Goal: Task Accomplishment & Management: Complete application form

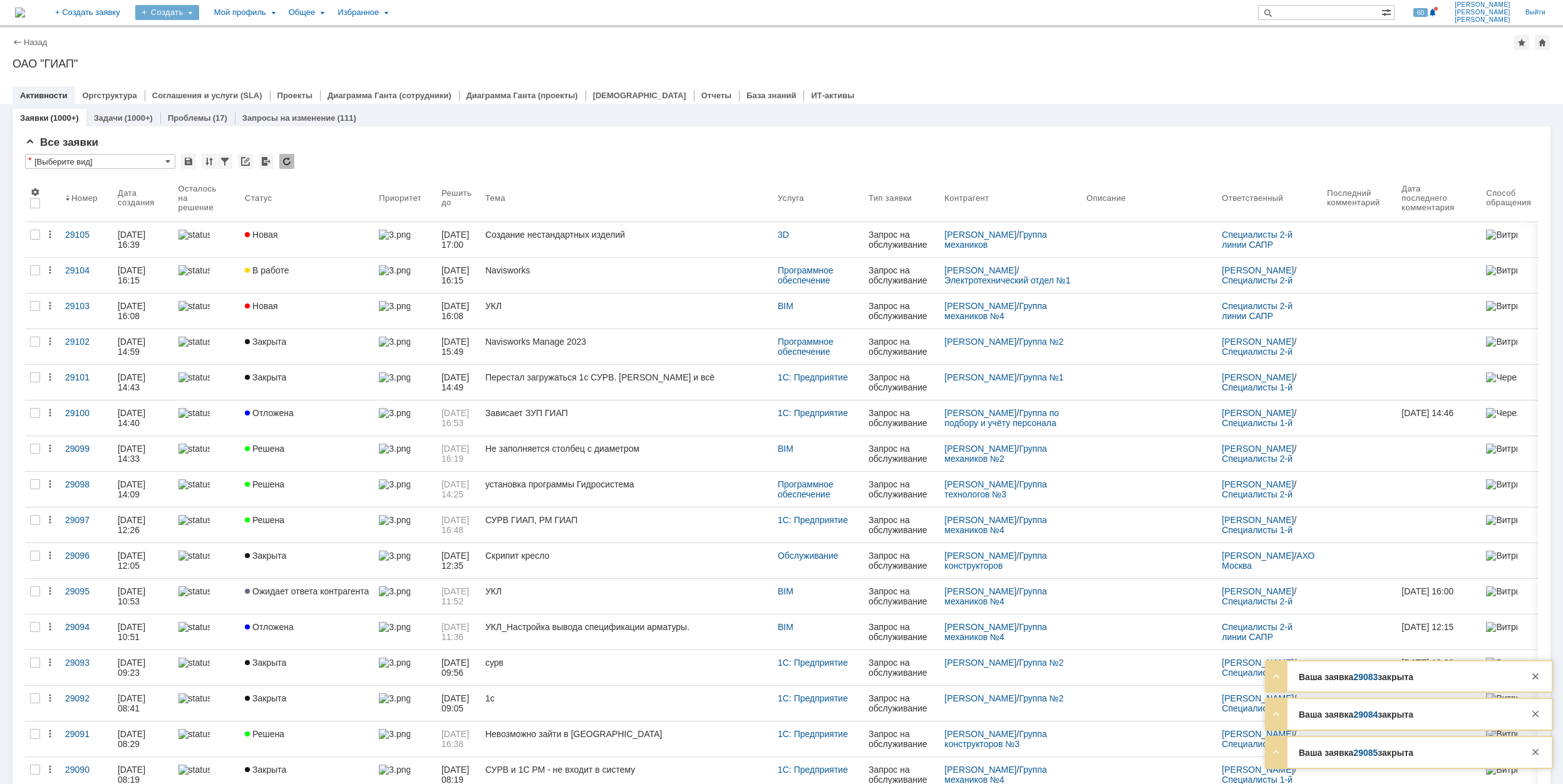
click at [199, 15] on div "Создать" at bounding box center [167, 12] width 64 height 15
click at [233, 70] on link "Заявка" at bounding box center [185, 77] width 96 height 15
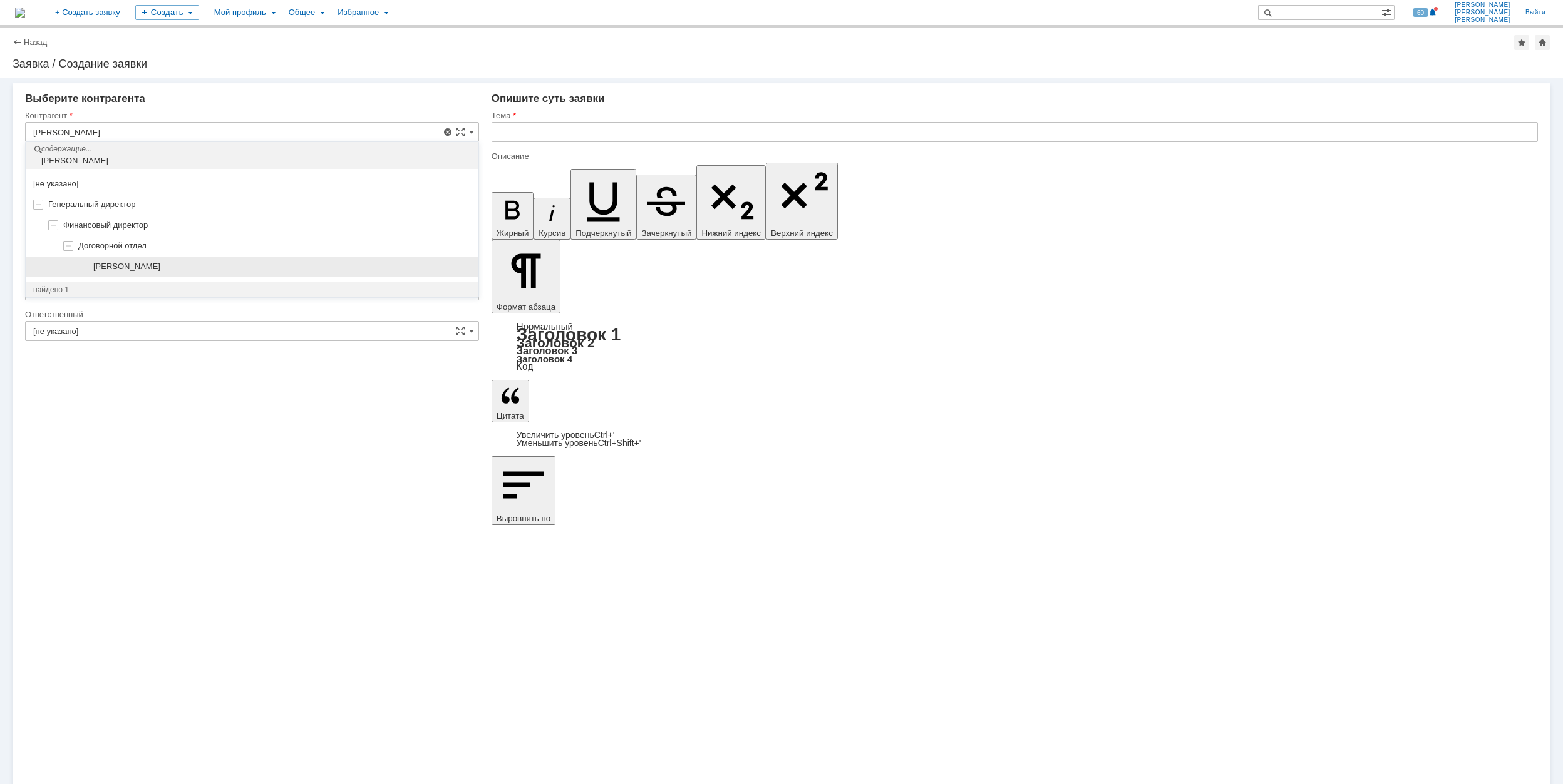
click at [241, 269] on div "[PERSON_NAME]" at bounding box center [282, 267] width 377 height 10
type input "[PERSON_NAME]"
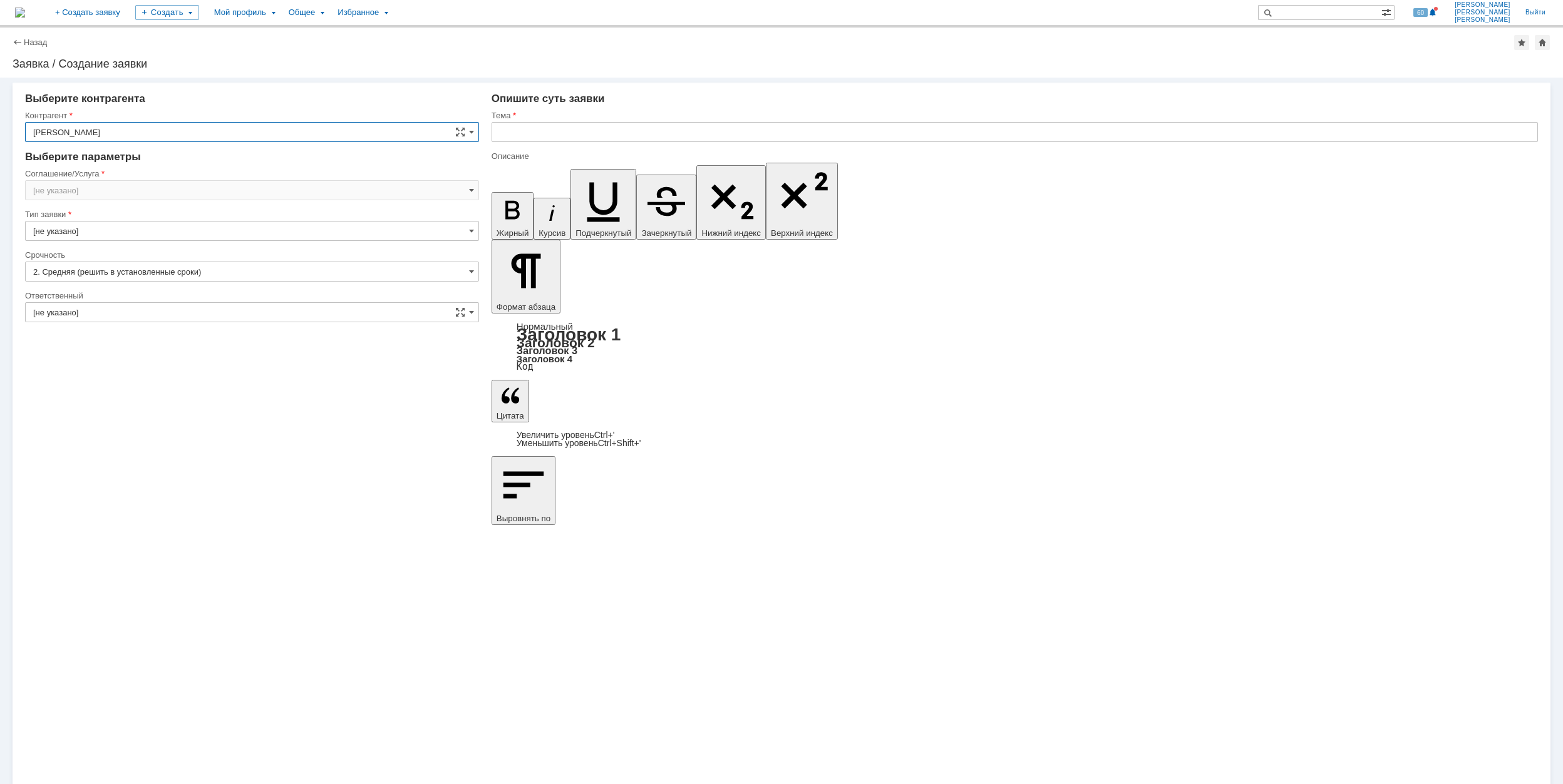
type input "Москва"
click at [195, 193] on input "Москва" at bounding box center [252, 190] width 454 height 20
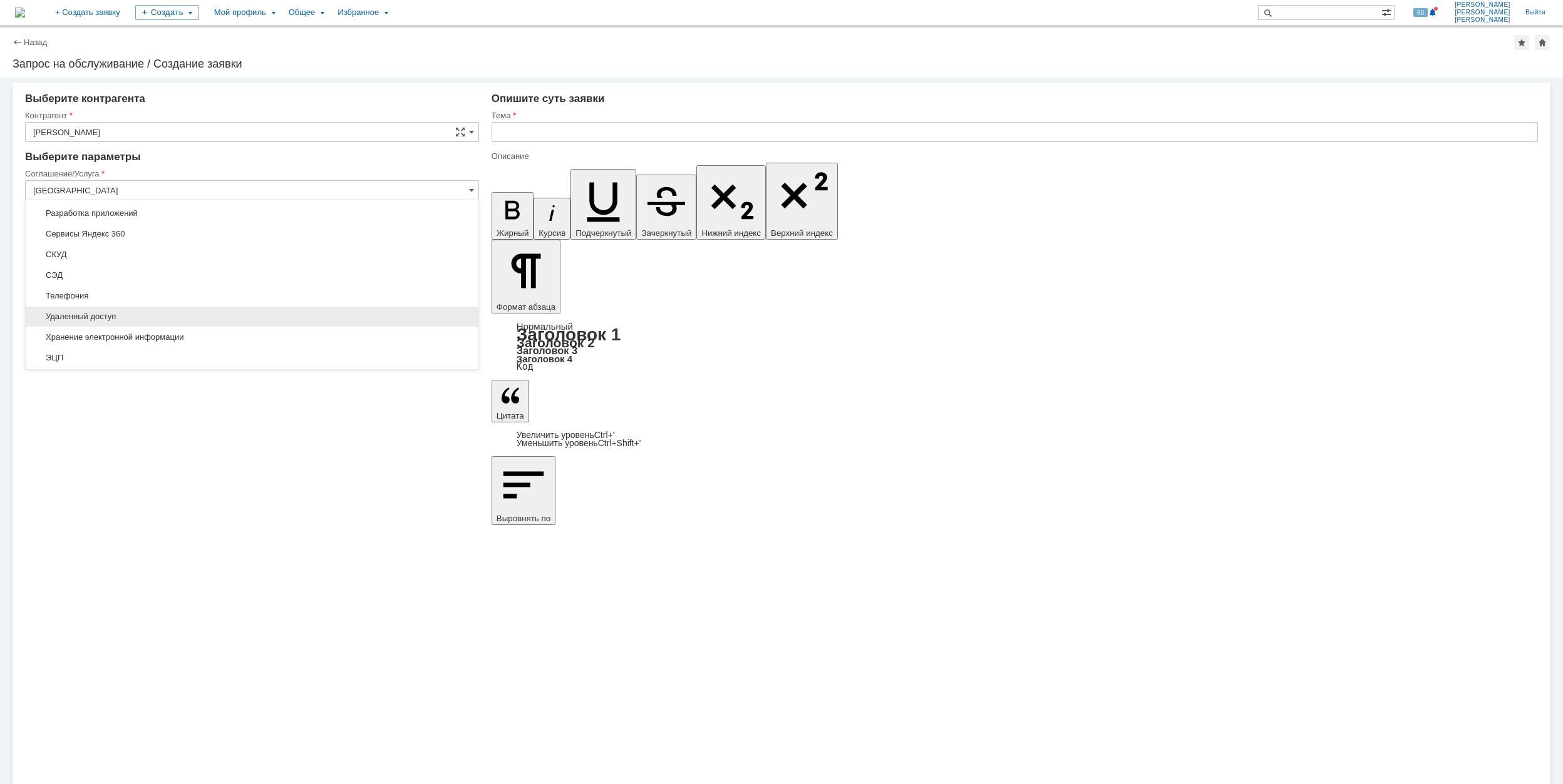
click at [168, 321] on span "Удаленный доступ" at bounding box center [252, 316] width 438 height 10
type input "Удаленный доступ"
click at [113, 269] on input "[не указано]" at bounding box center [252, 272] width 454 height 20
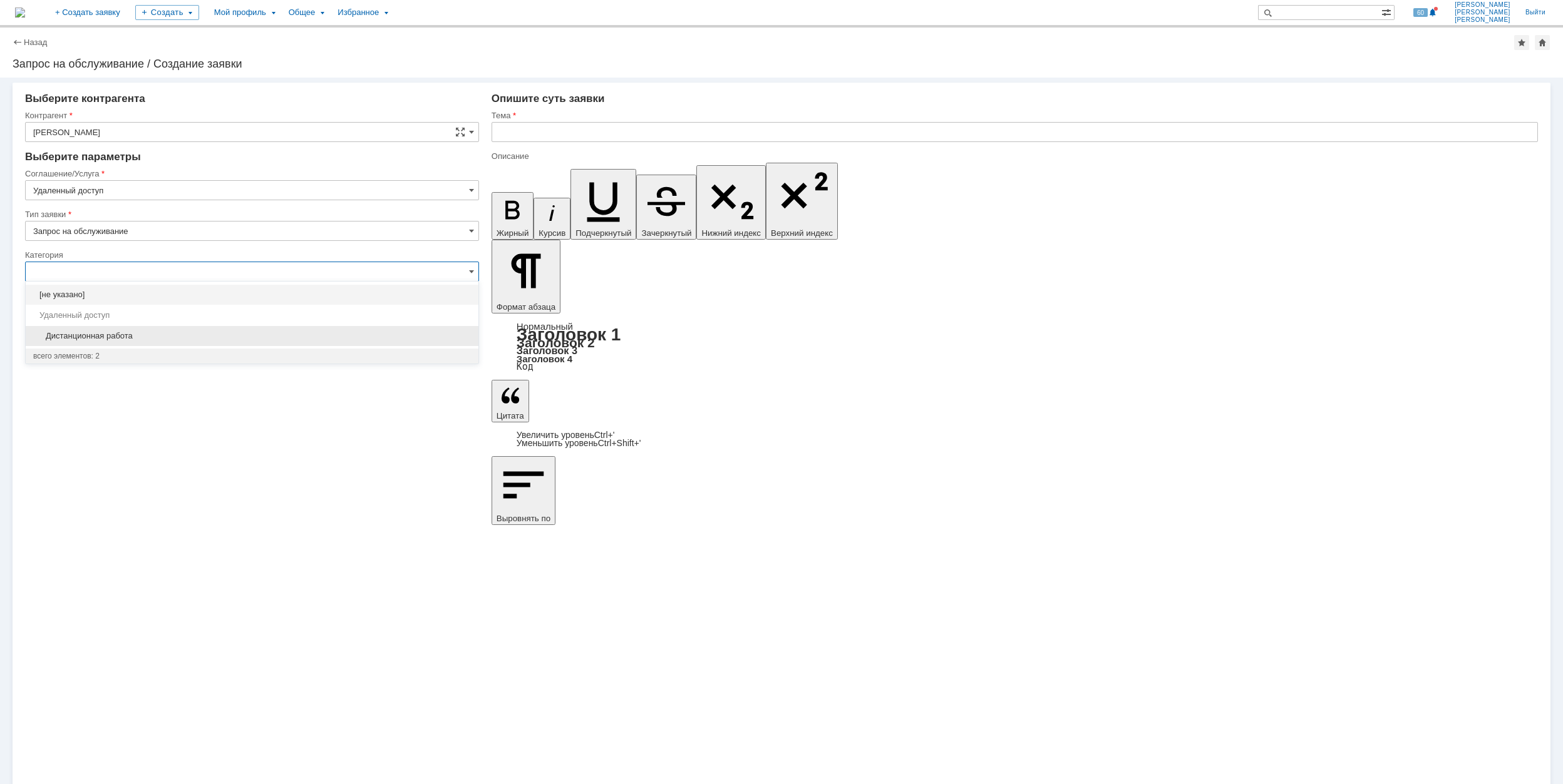
click at [171, 330] on div "Дистанционная работа" at bounding box center [252, 336] width 453 height 20
type input "Дистанционная работа"
click at [183, 346] on input "[не указано]" at bounding box center [252, 353] width 454 height 20
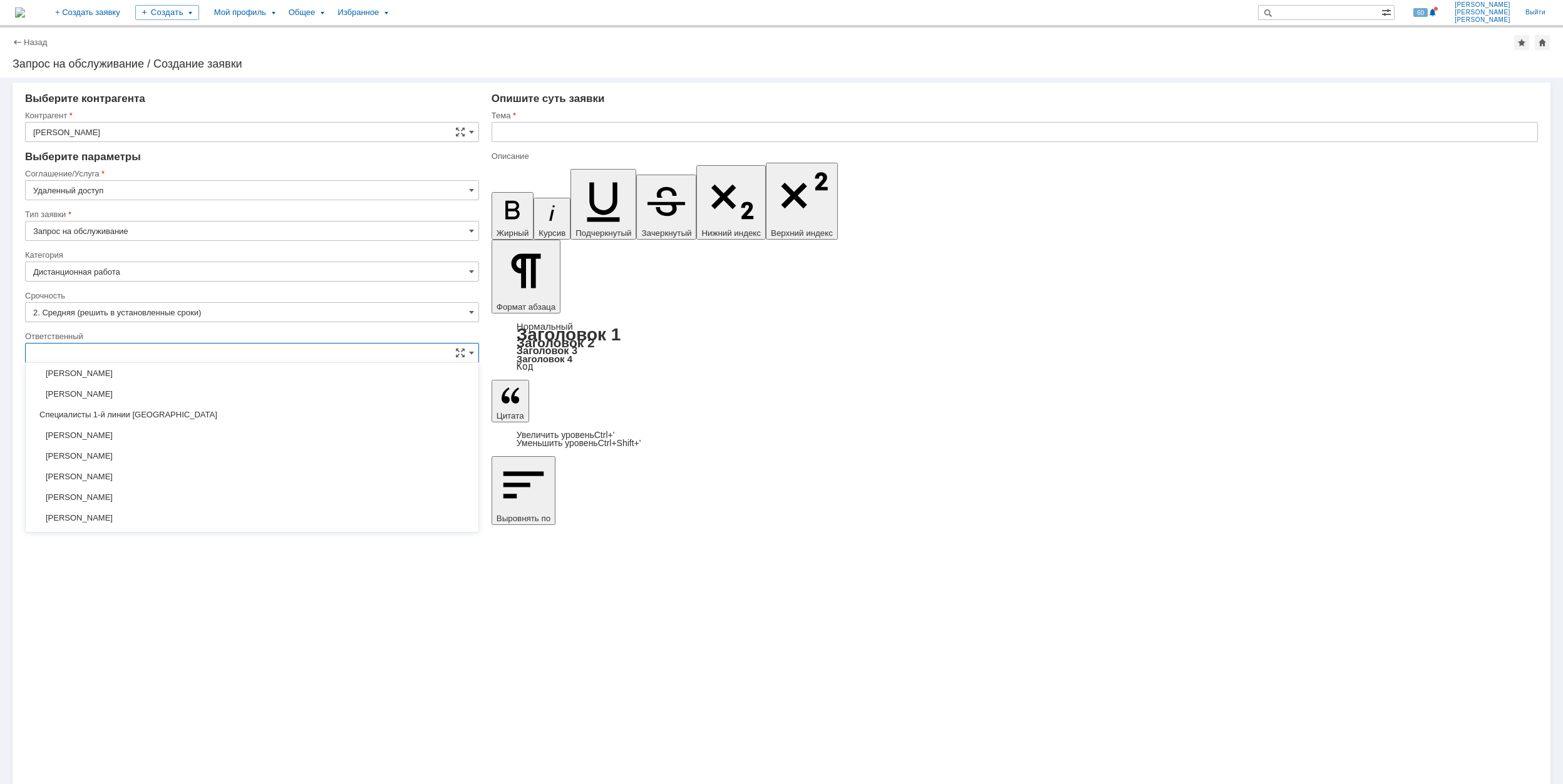
scroll to position [333, 0]
drag, startPoint x: 221, startPoint y: 480, endPoint x: 236, endPoint y: 456, distance: 28.3
click at [221, 479] on span "[PERSON_NAME]" at bounding box center [252, 477] width 438 height 10
type input "[PERSON_NAME]"
click at [686, 131] on input "text" at bounding box center [1014, 132] width 1046 height 20
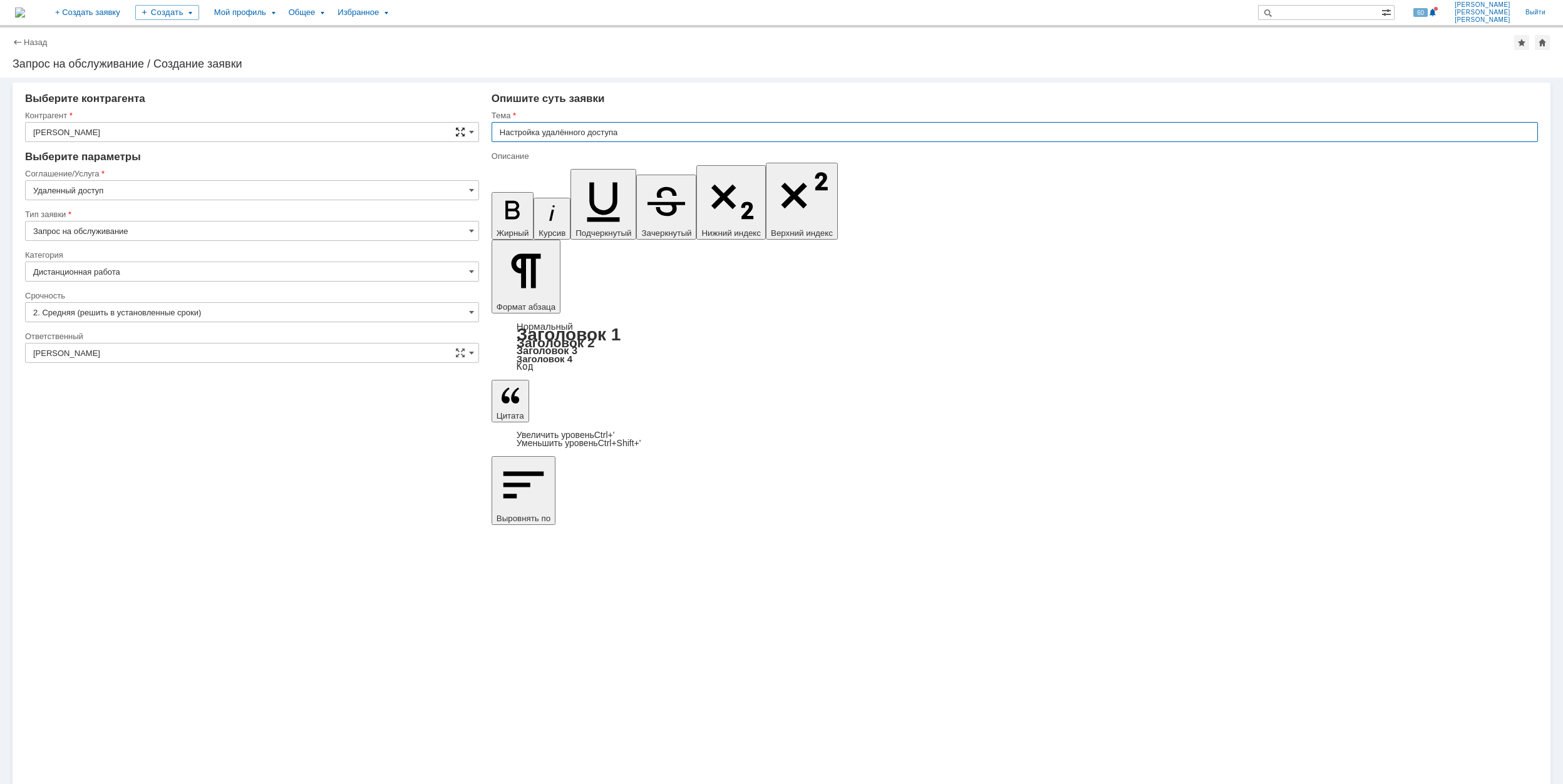
drag, startPoint x: 685, startPoint y: 130, endPoint x: 461, endPoint y: 128, distance: 224.0
type input "Настройка удалённого доступа"
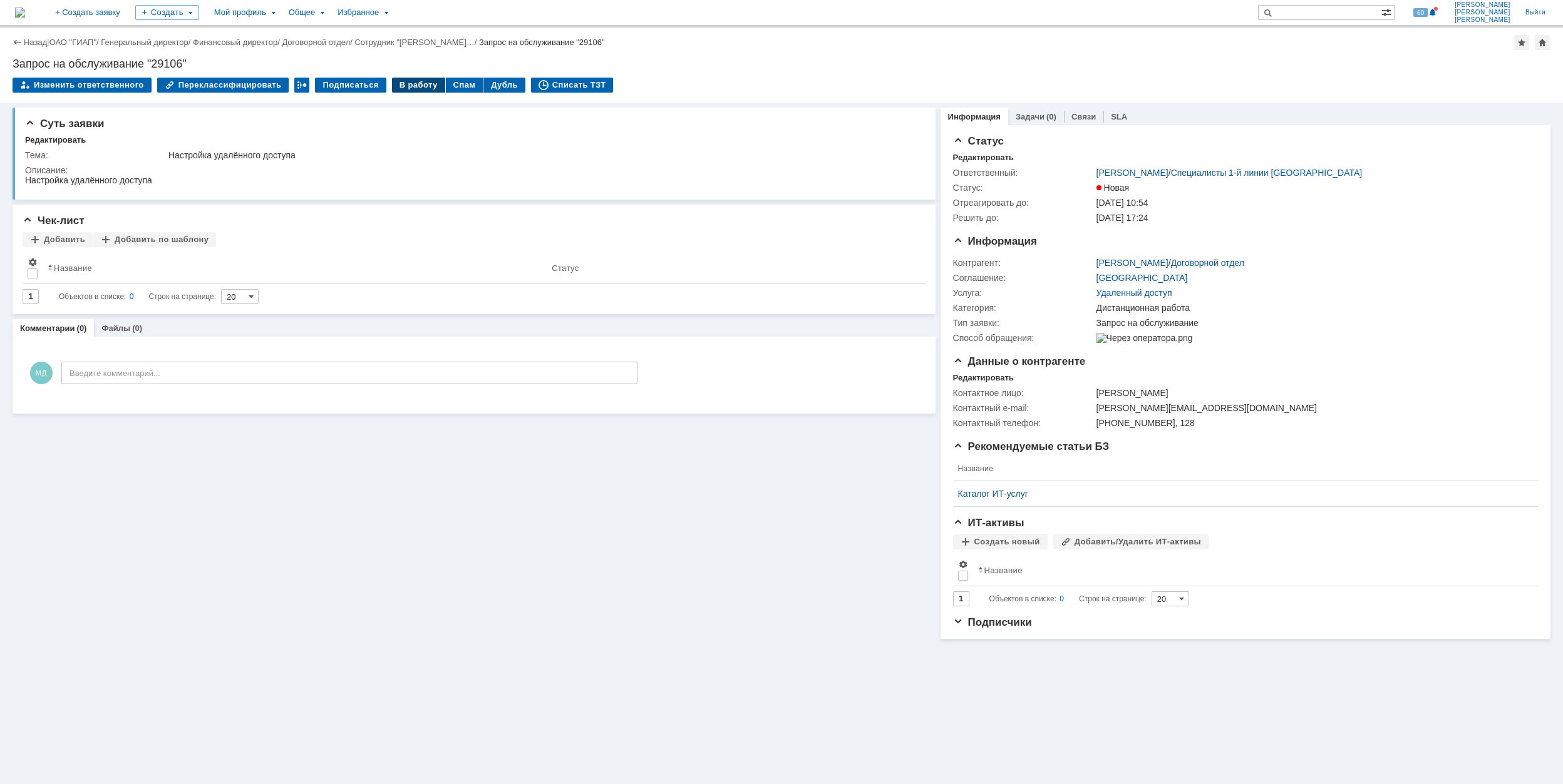
click at [402, 82] on div "В работу" at bounding box center [418, 85] width 53 height 15
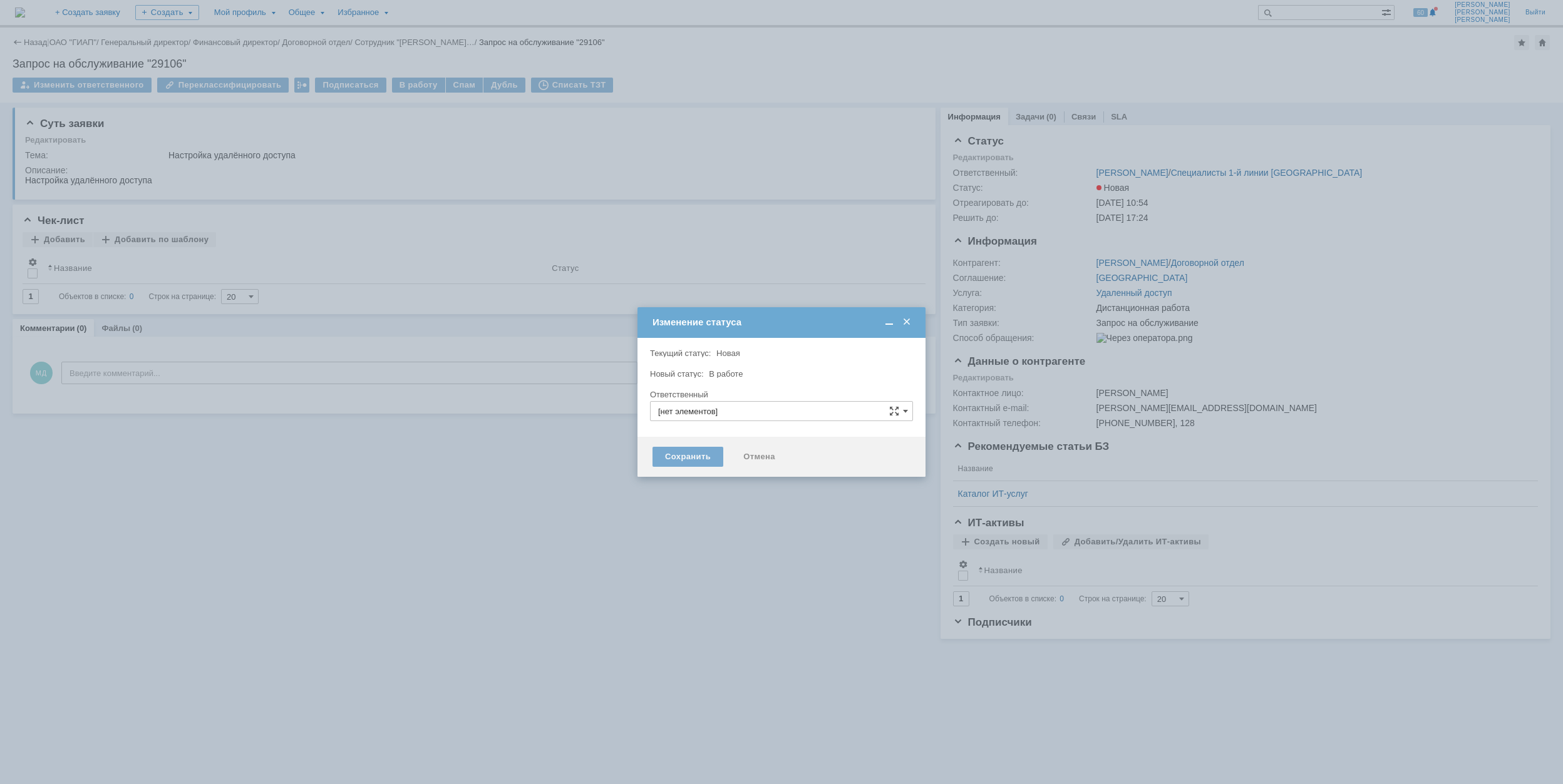
type input "[PERSON_NAME]"
type input "Дистанционная работа"
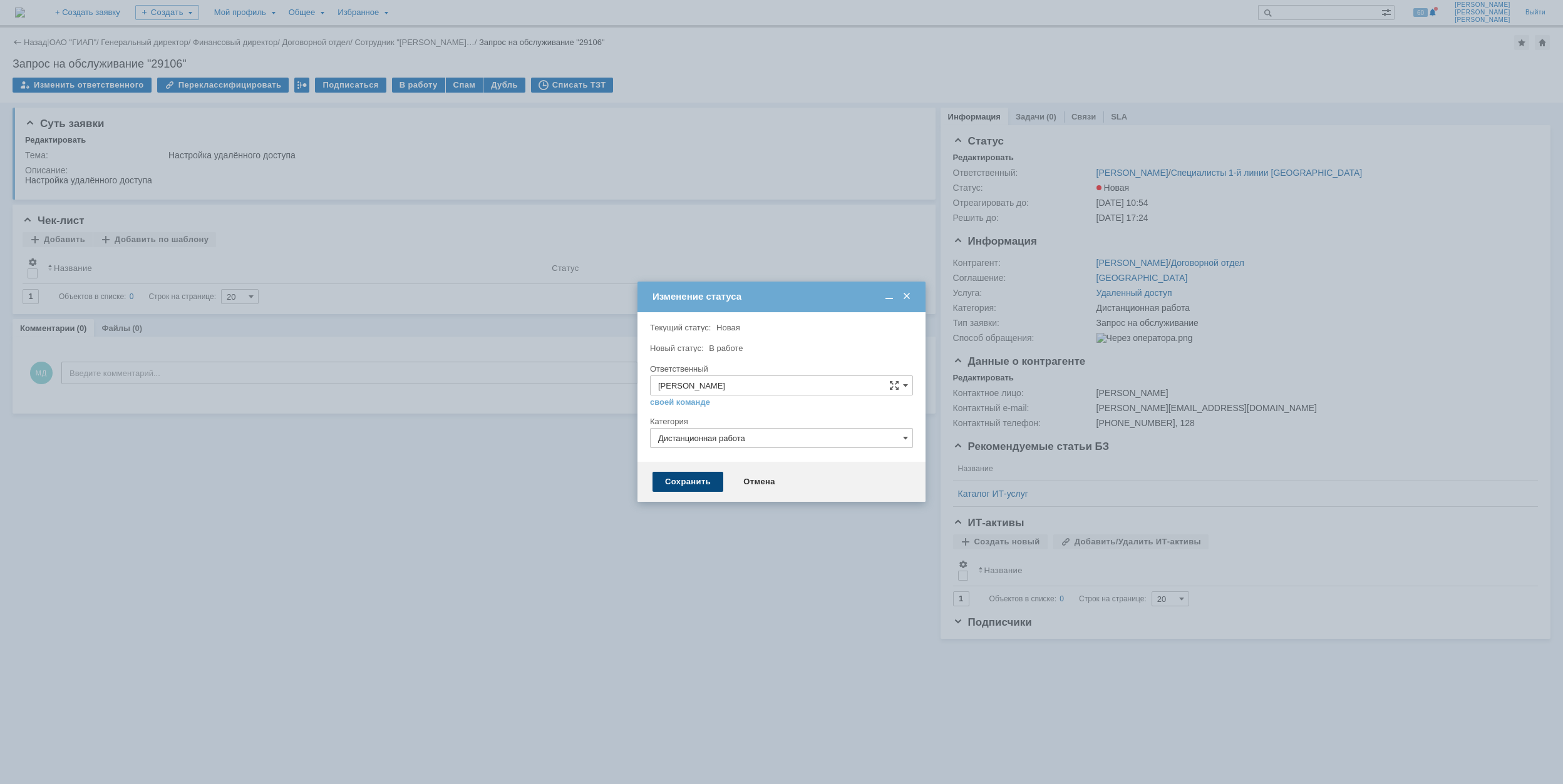
click at [707, 484] on div "Сохранить" at bounding box center [687, 482] width 71 height 20
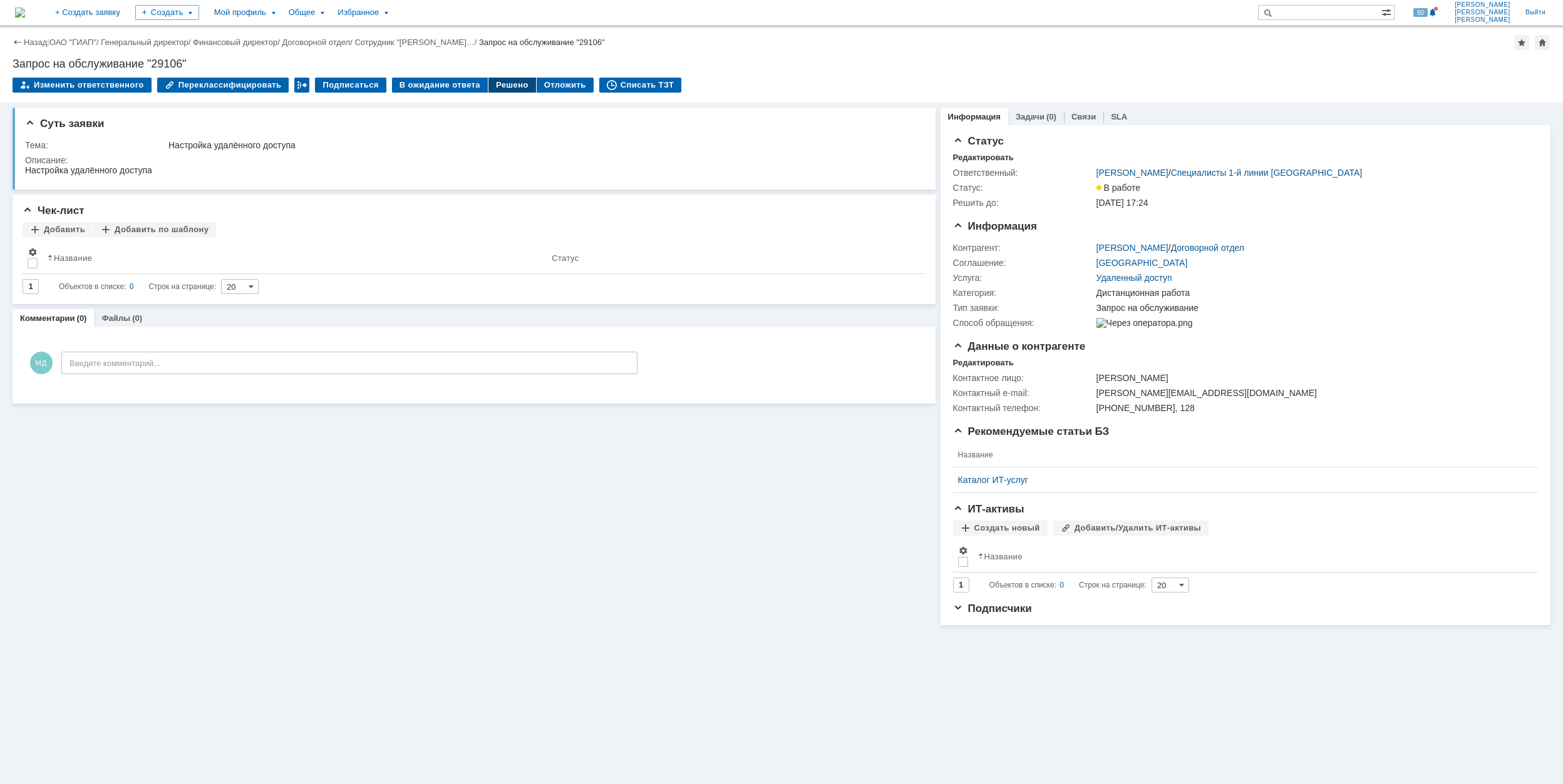
click at [502, 91] on div "Решено" at bounding box center [513, 85] width 48 height 15
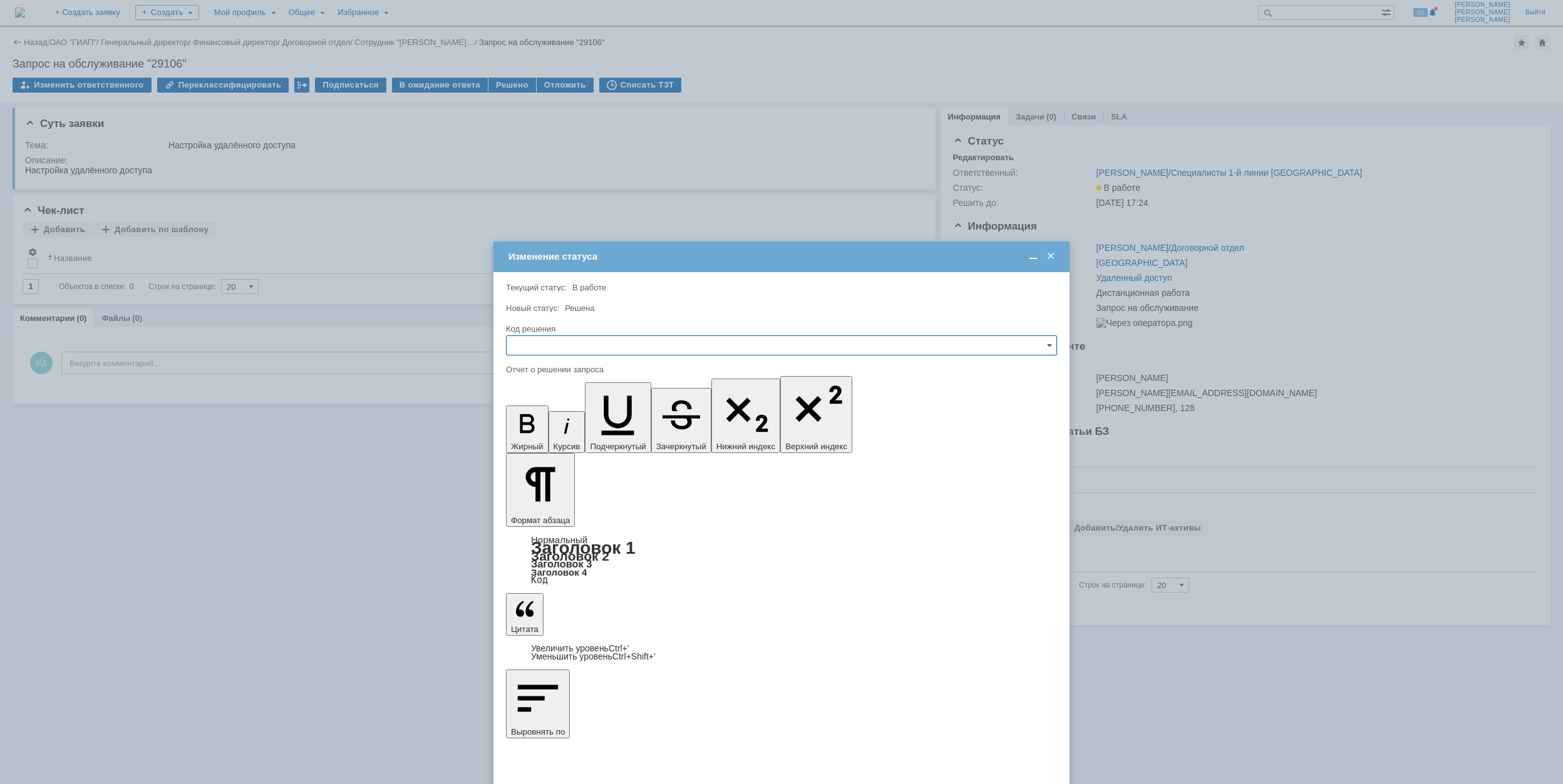
click at [590, 348] on input "text" at bounding box center [782, 345] width 552 height 20
click at [583, 428] on span "Решено" at bounding box center [781, 431] width 535 height 10
type input "Решено"
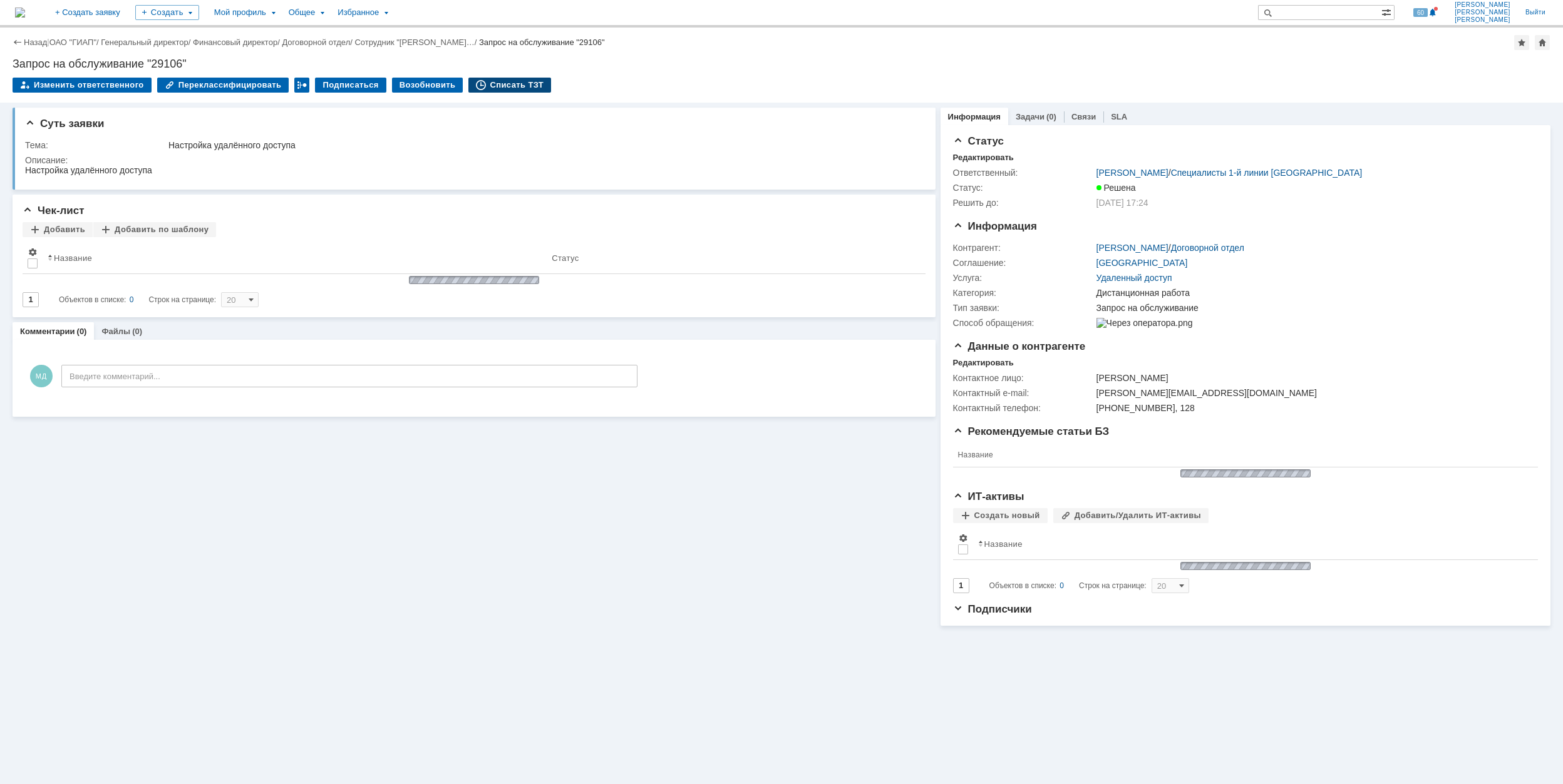
click at [499, 78] on div "Списать ТЗТ" at bounding box center [510, 85] width 83 height 15
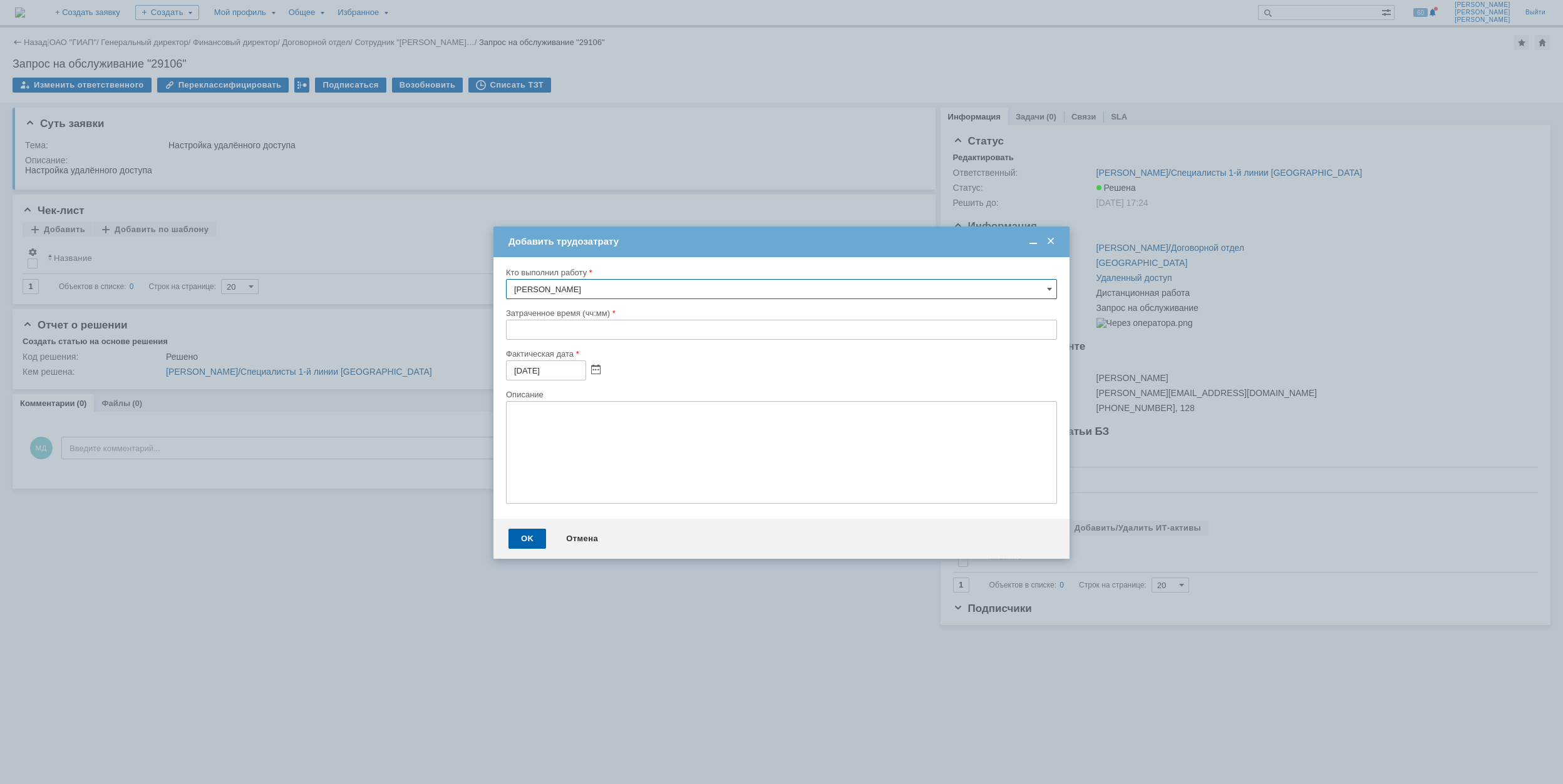
click at [517, 328] on input "text" at bounding box center [782, 329] width 552 height 20
type input "00:40"
click at [523, 539] on div "OK" at bounding box center [528, 539] width 38 height 20
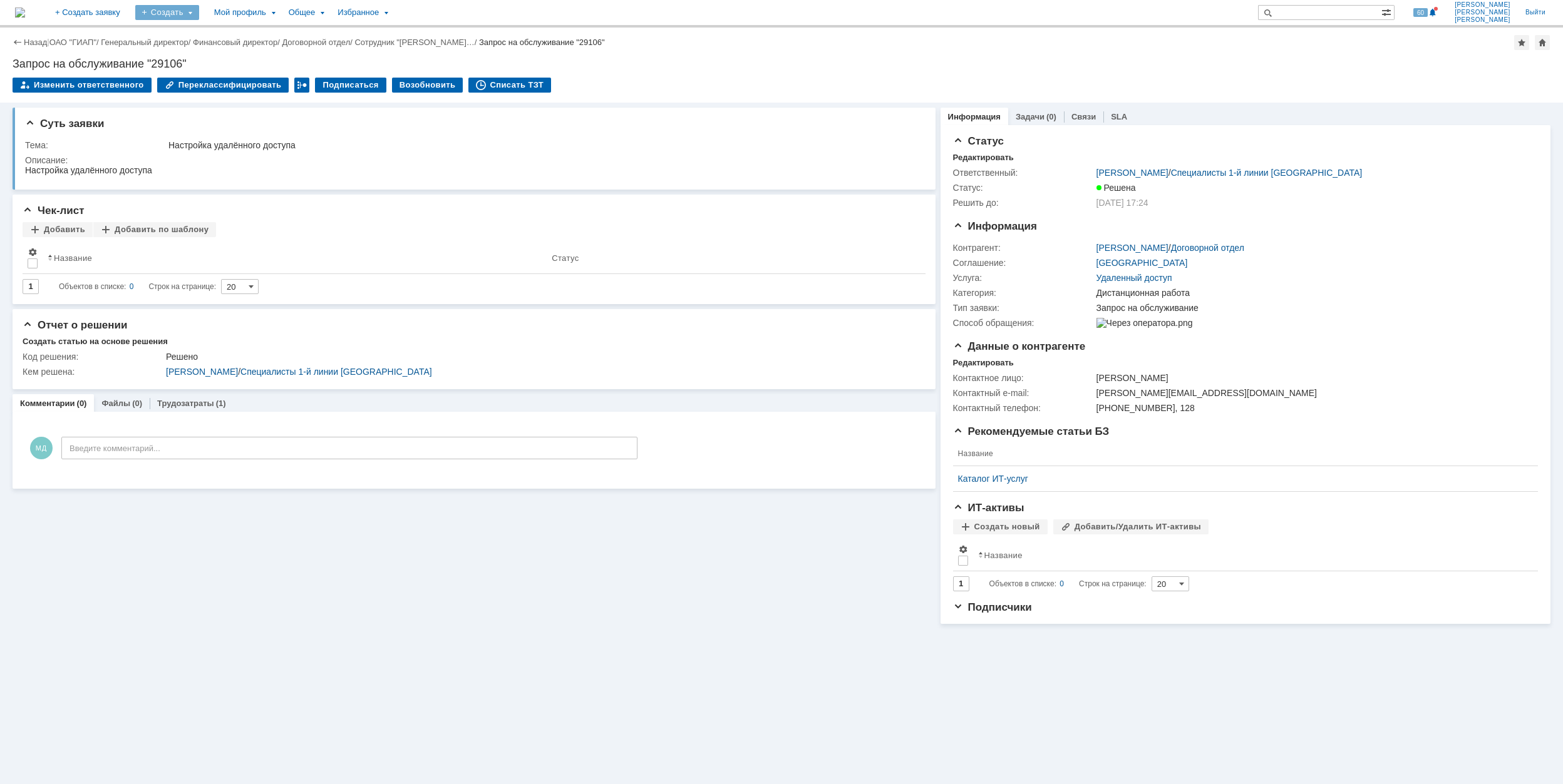
click at [199, 13] on div "Создать" at bounding box center [167, 12] width 64 height 15
click at [233, 74] on link "Заявка" at bounding box center [185, 77] width 96 height 15
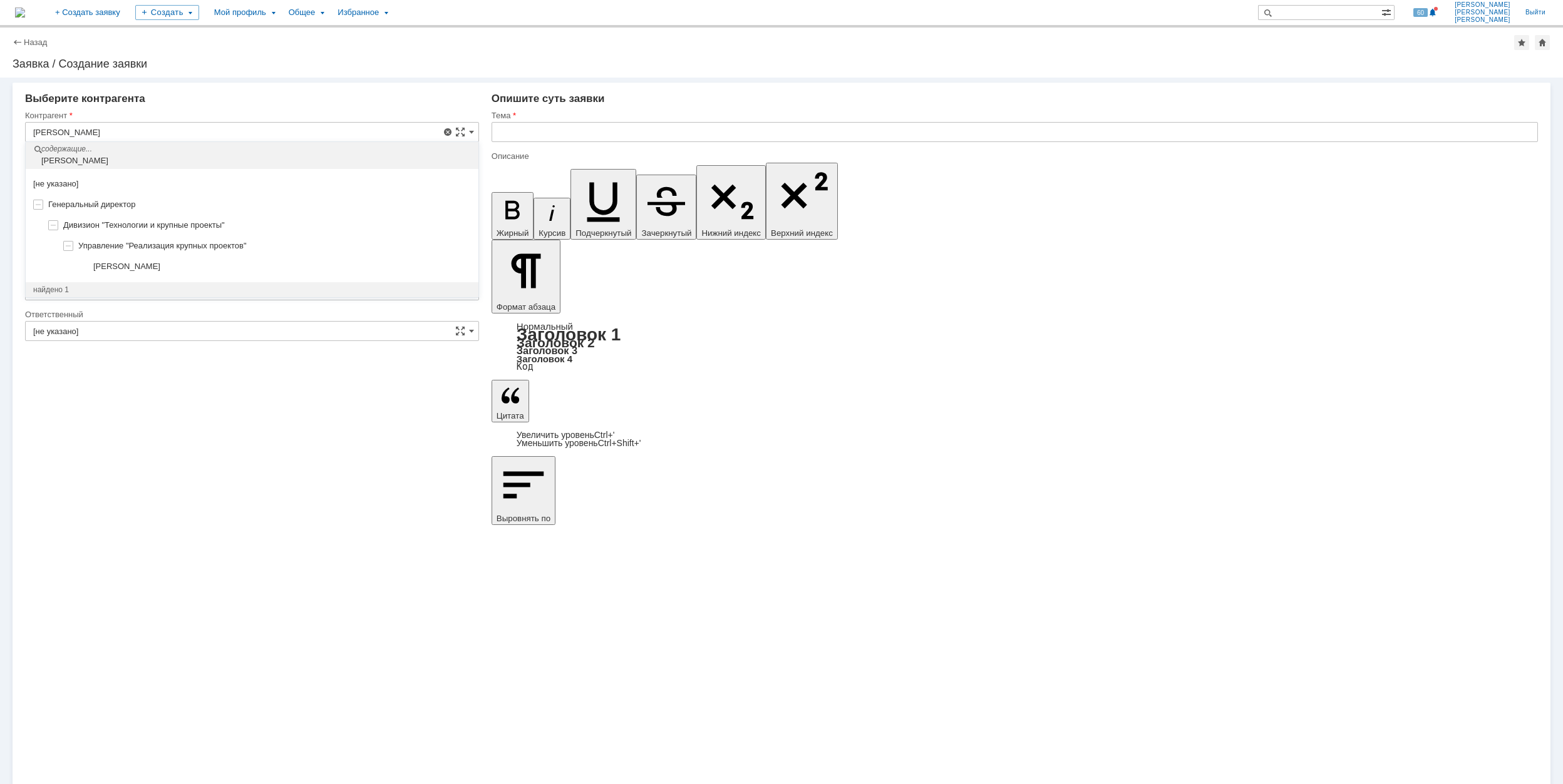
click at [230, 262] on div "[PERSON_NAME]" at bounding box center [282, 267] width 377 height 10
type input "[PERSON_NAME]"
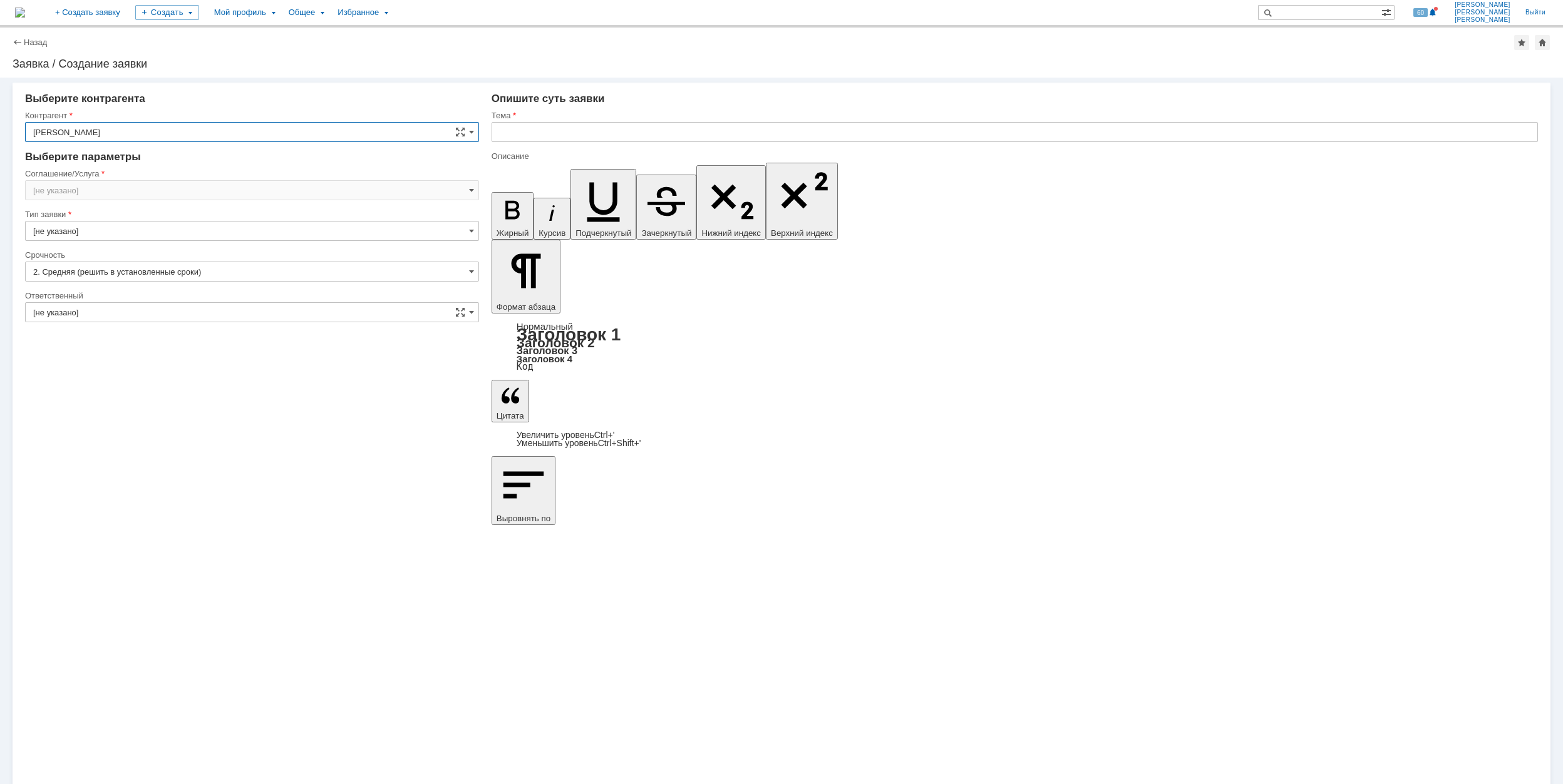
type input "Москва"
click at [199, 183] on input "Москва" at bounding box center [252, 190] width 454 height 20
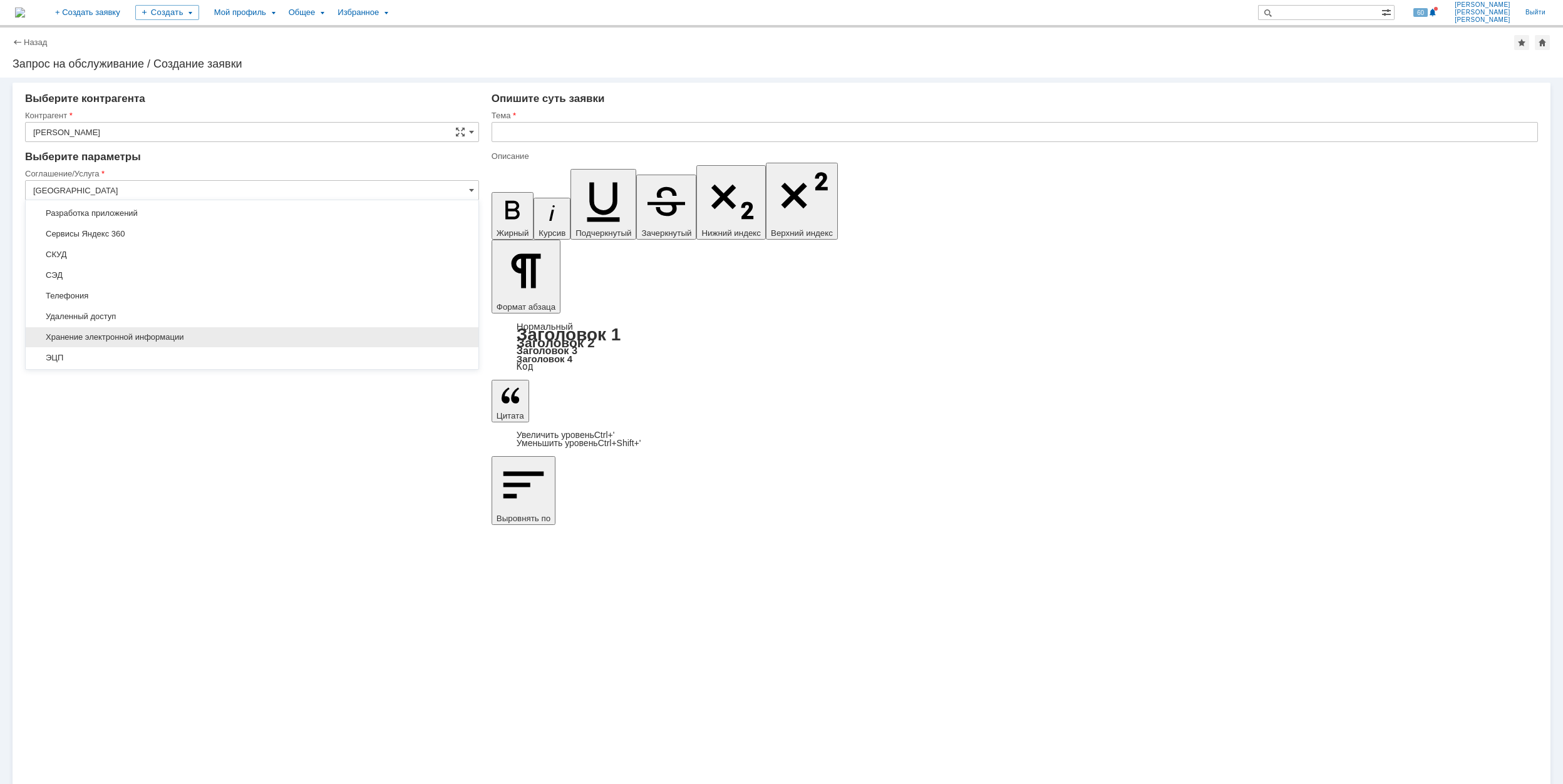
click at [200, 340] on span "Хранение электронной информации" at bounding box center [252, 337] width 438 height 10
type input "Хранение электронной информации"
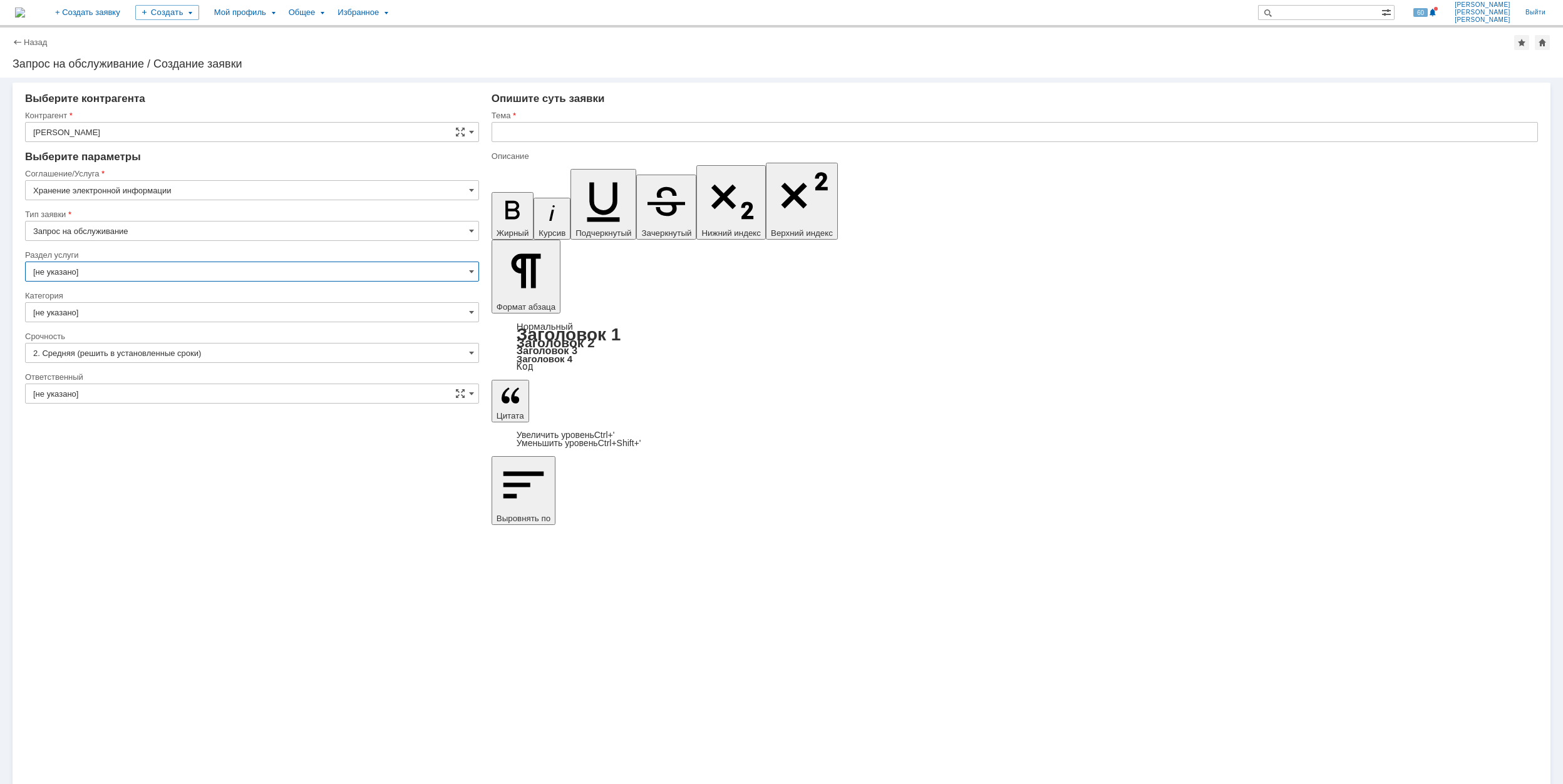
click at [181, 271] on input "[не указано]" at bounding box center [252, 272] width 454 height 20
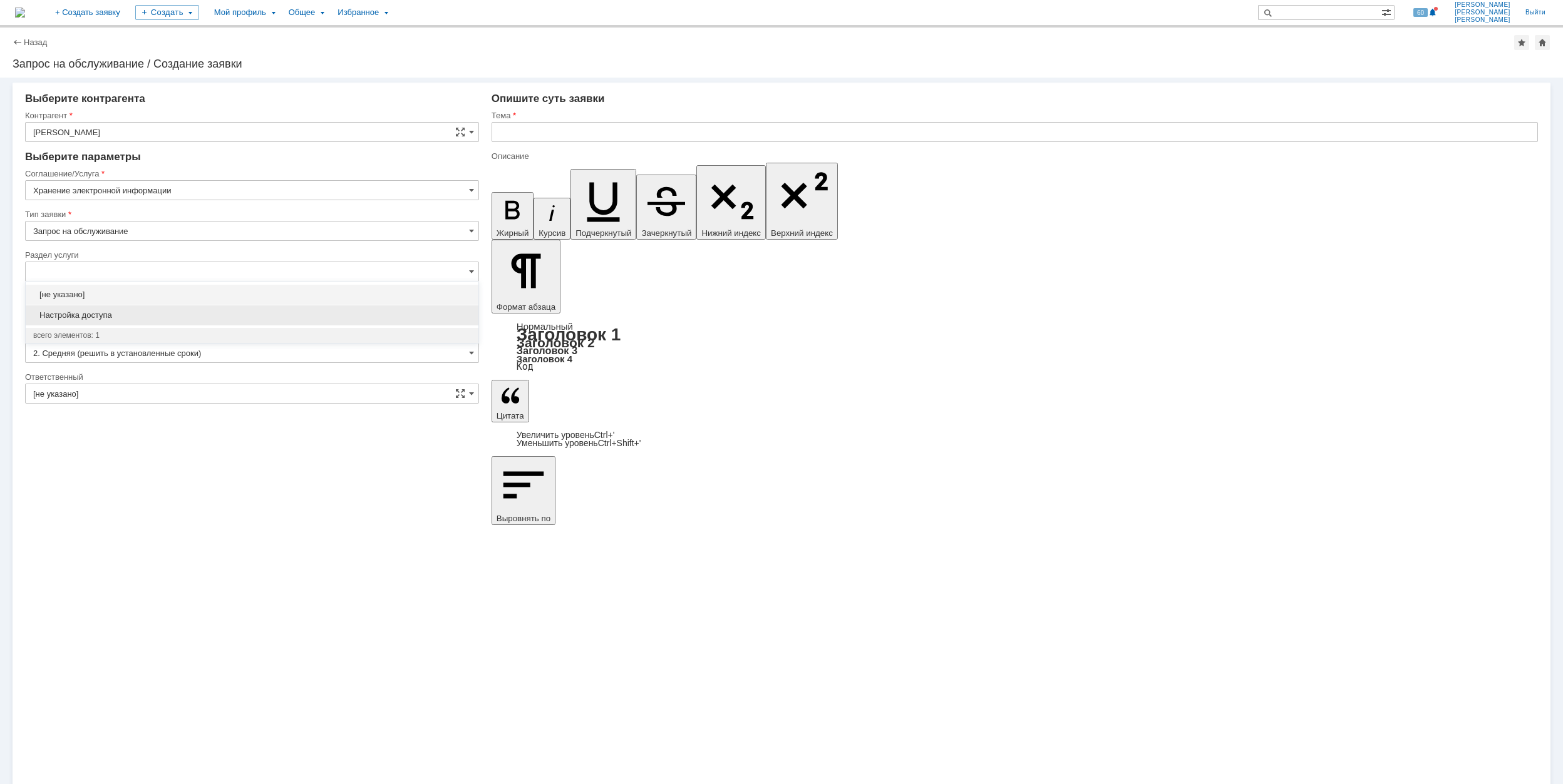
click at [183, 315] on span "Настройка доступа" at bounding box center [252, 315] width 438 height 10
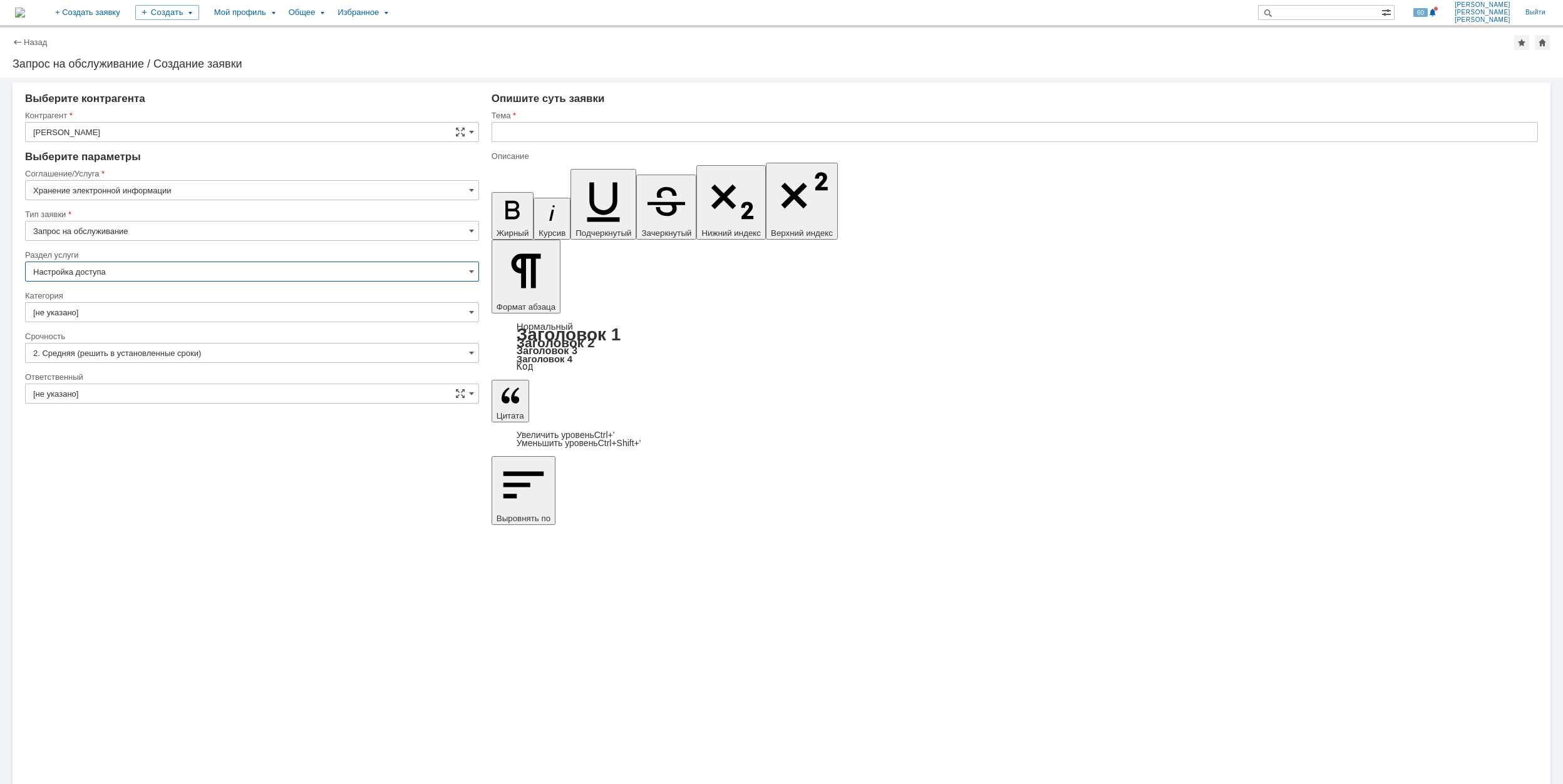
type input "Настройка доступа"
click at [174, 309] on input "[не указано]" at bounding box center [252, 312] width 454 height 20
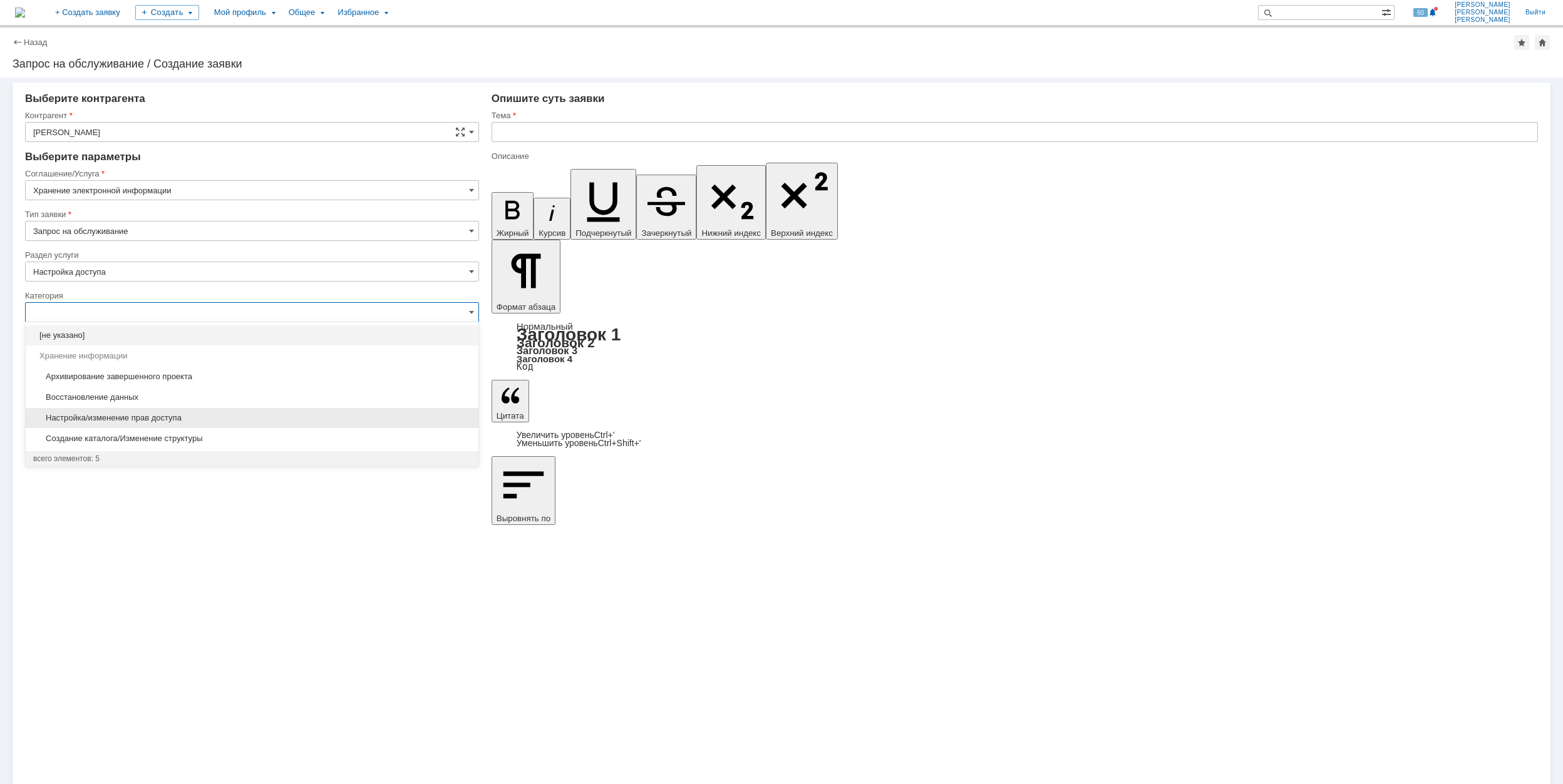
click at [213, 419] on span "Настройка/изменение прав доступа" at bounding box center [252, 418] width 438 height 10
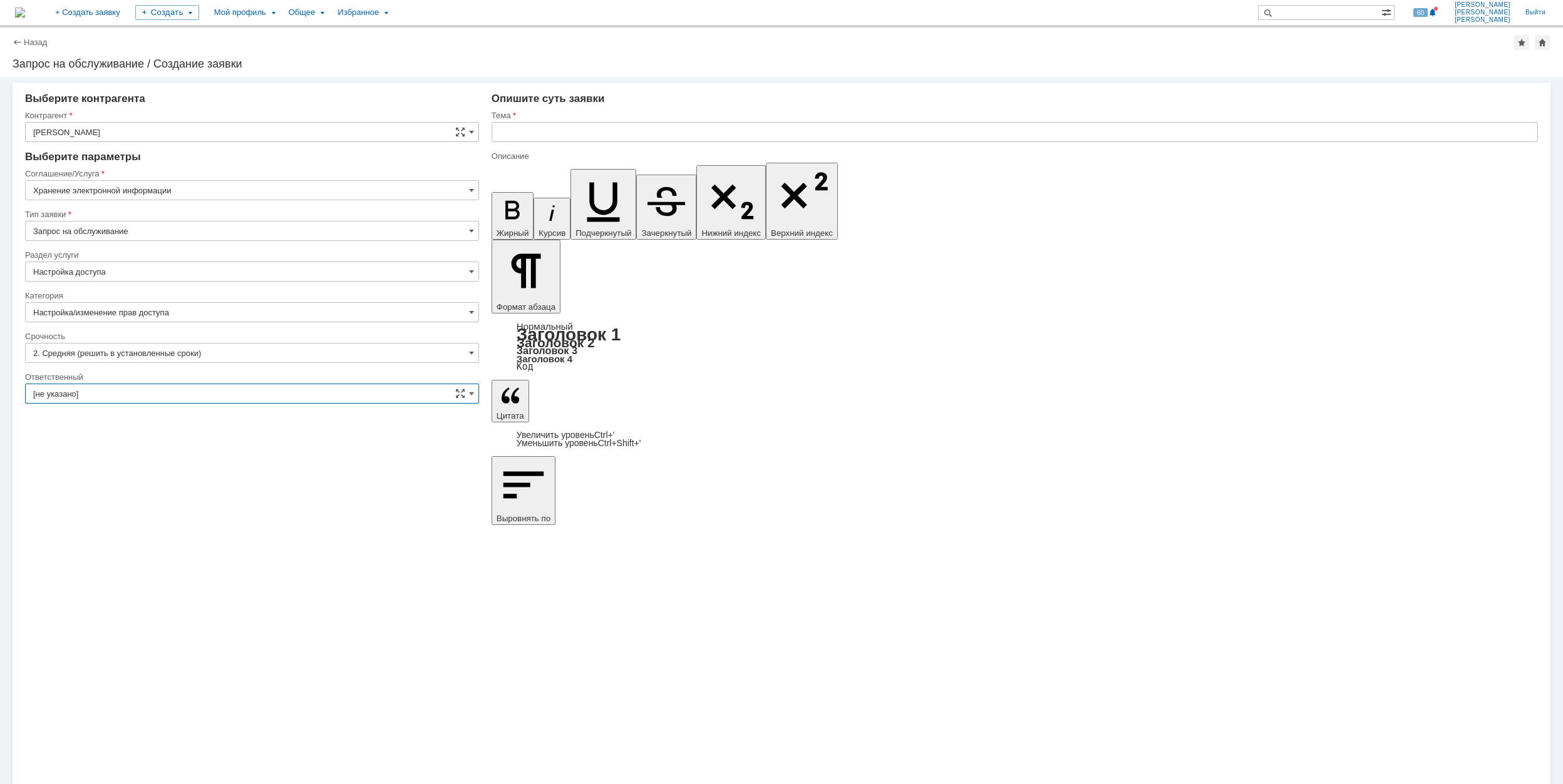
type input "Настройка/изменение прав доступа"
click at [209, 394] on input "[не указано]" at bounding box center [252, 394] width 454 height 20
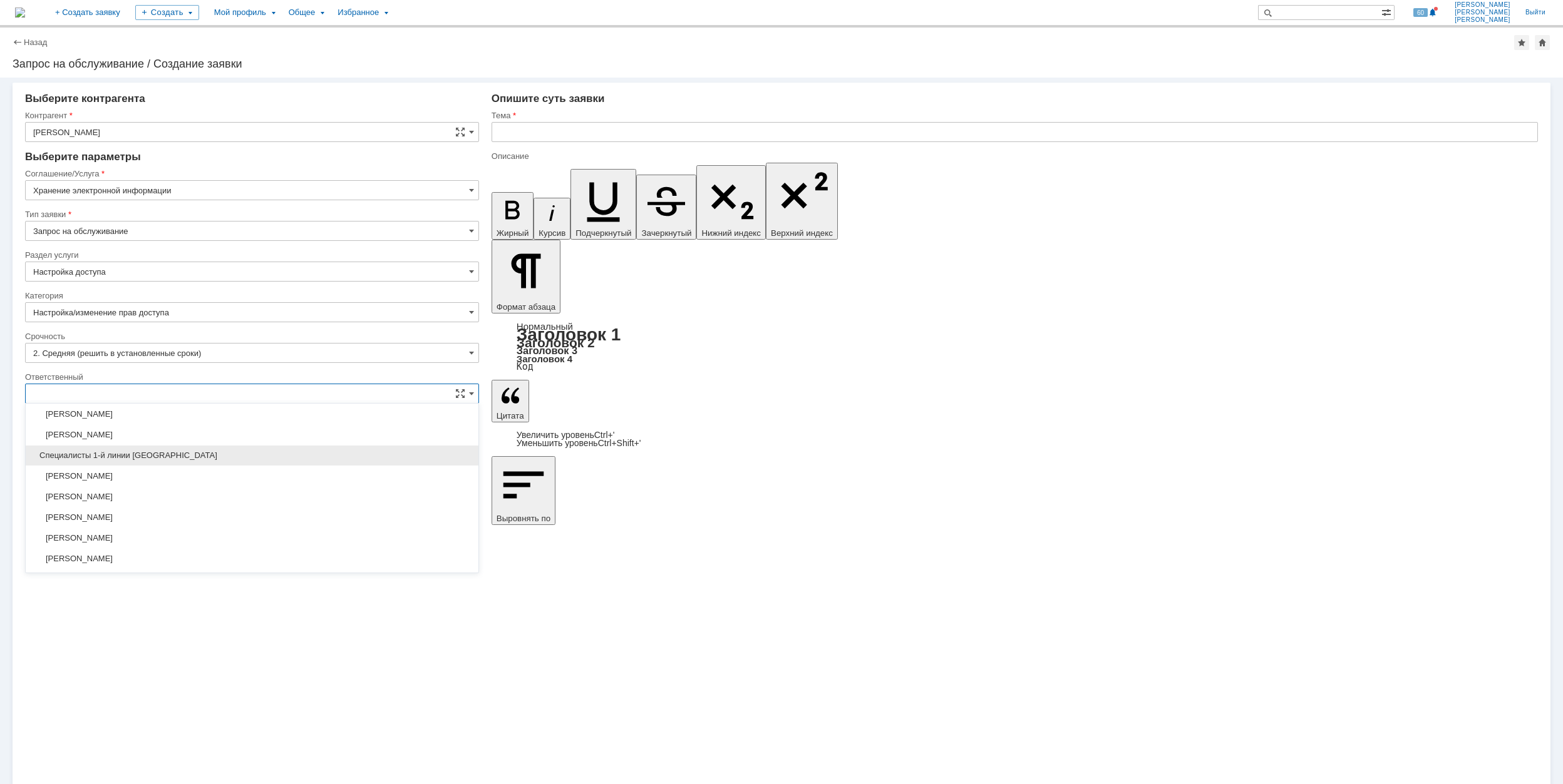
scroll to position [333, 0]
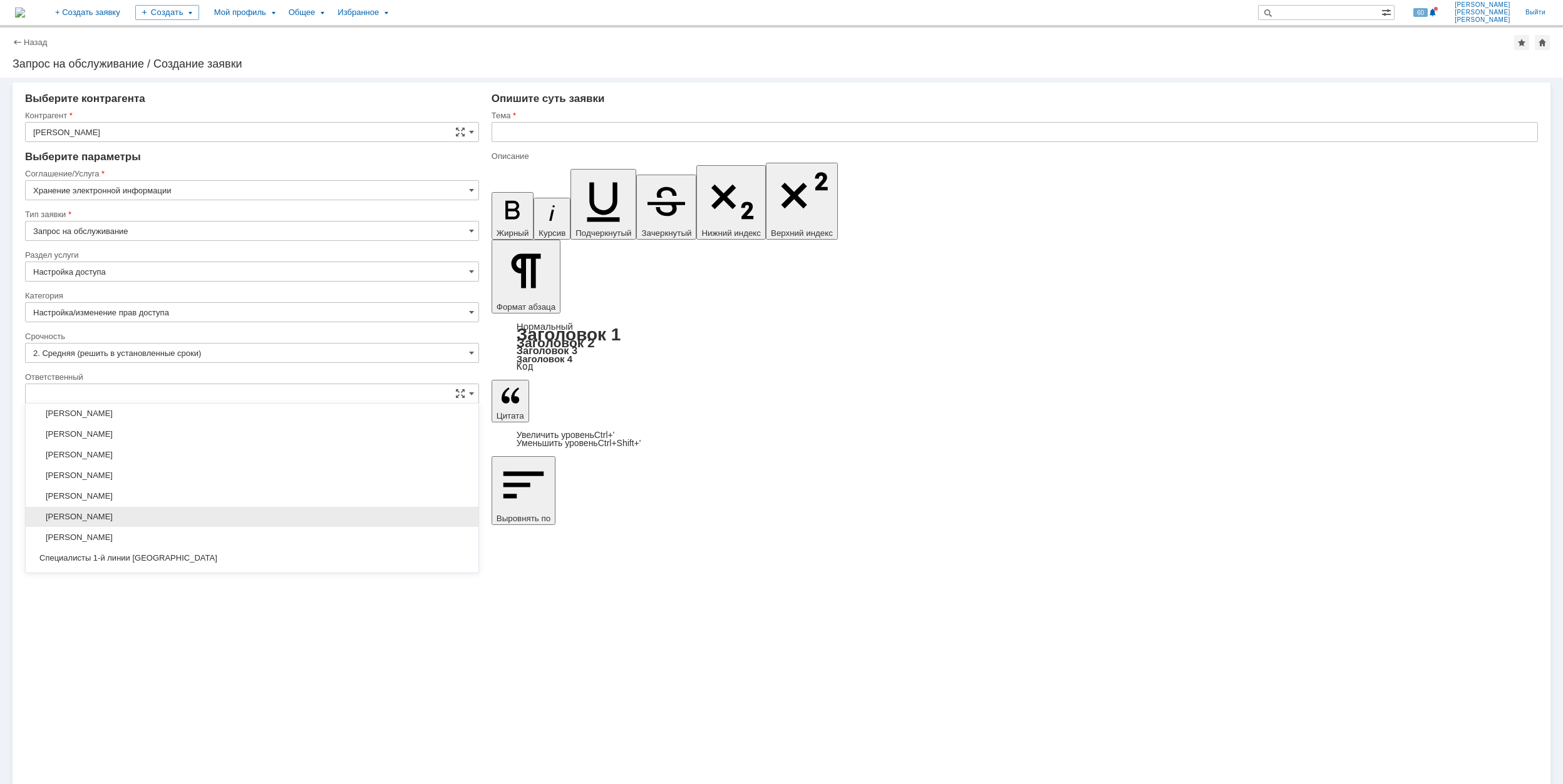
click at [249, 517] on span "[PERSON_NAME]" at bounding box center [252, 517] width 438 height 10
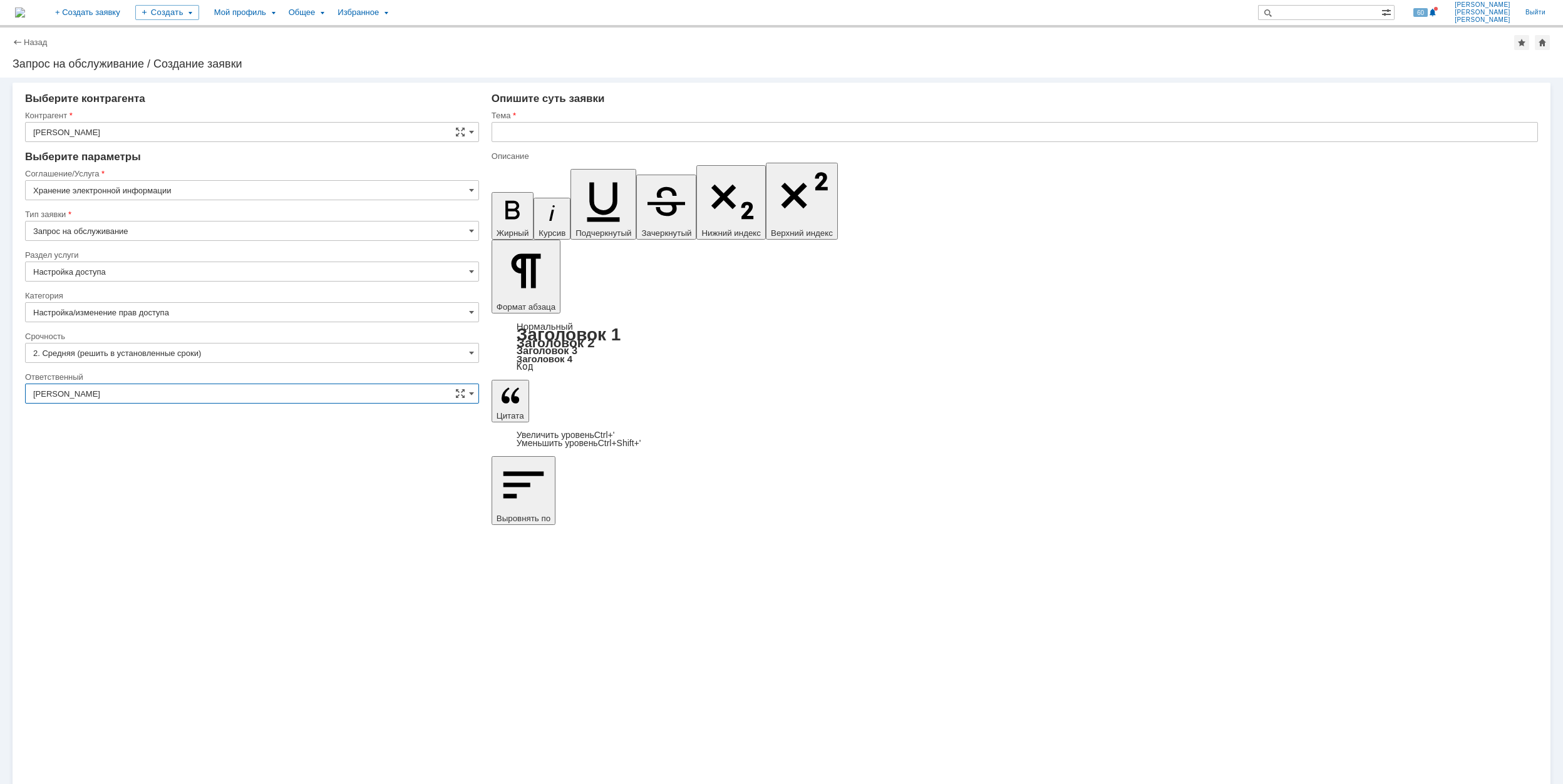
type input "[PERSON_NAME]"
drag, startPoint x: 524, startPoint y: 5507, endPoint x: 657, endPoint y: 5509, distance: 133.0
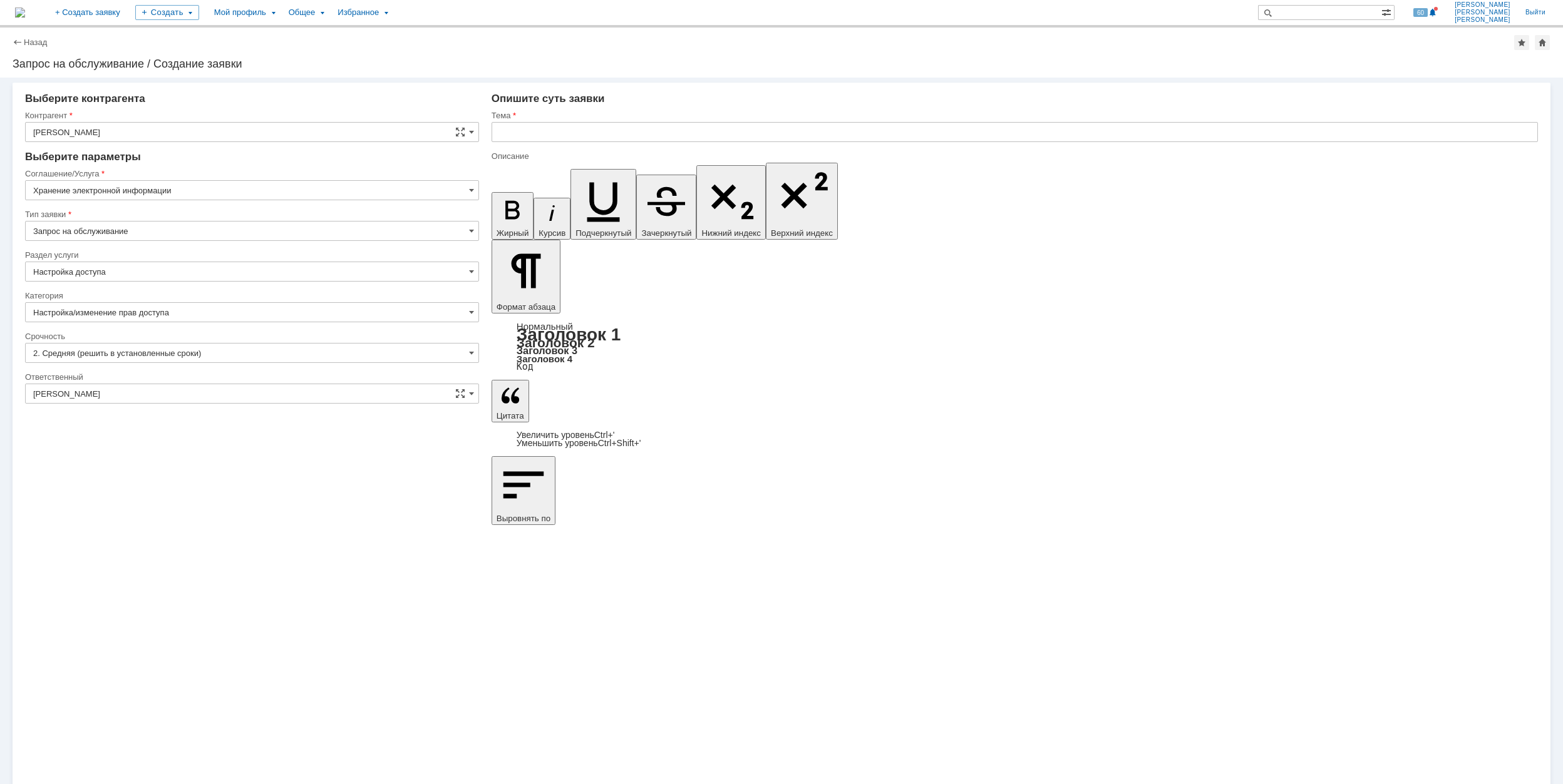
copy span "Доступ к проекту 1971"
click at [587, 129] on input "text" at bounding box center [1014, 132] width 1046 height 20
paste input "Доступ к проекту 1971"
type input "Доступ к проекту 1971"
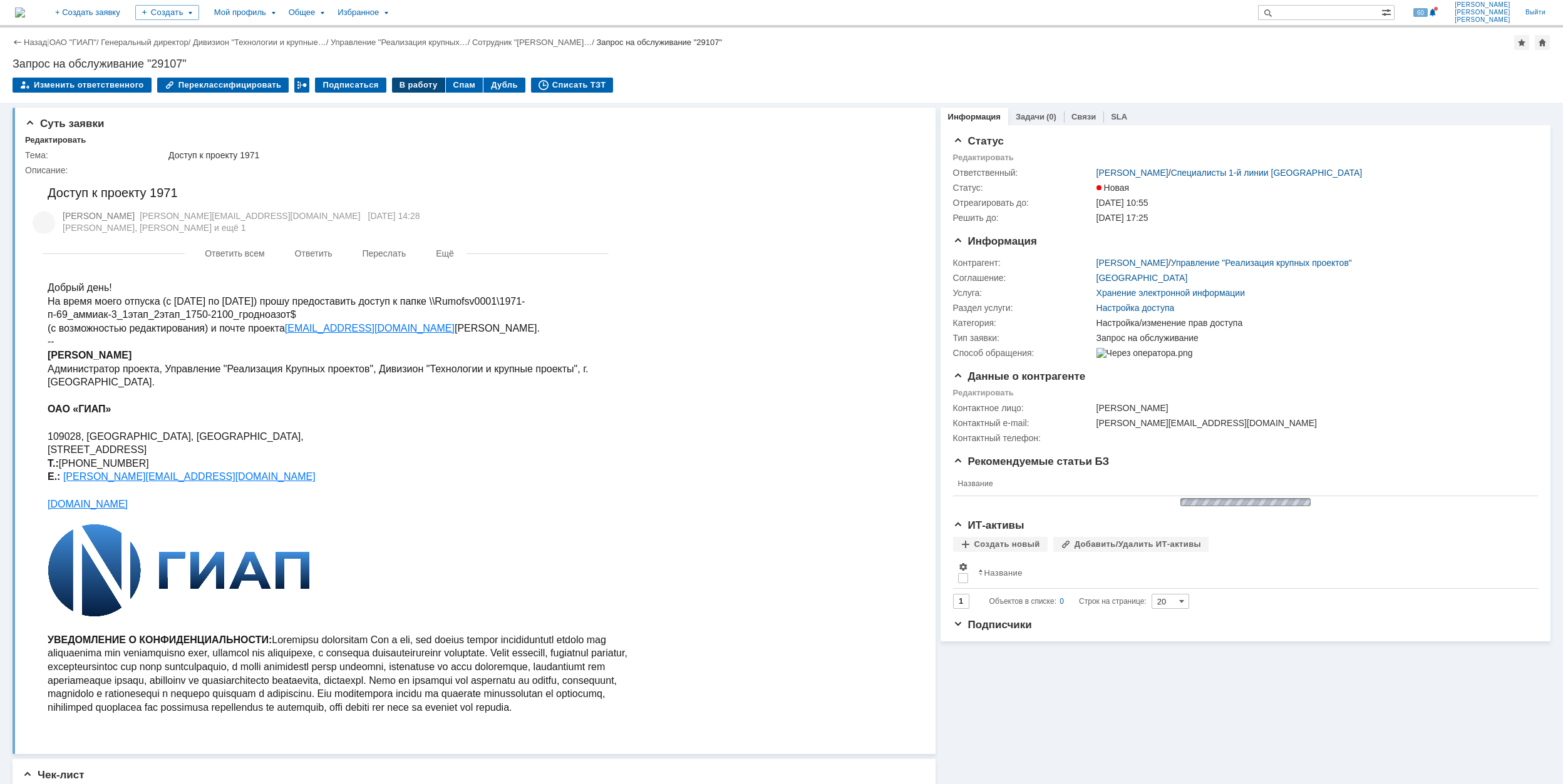
click at [406, 83] on div "В работу" at bounding box center [418, 85] width 53 height 15
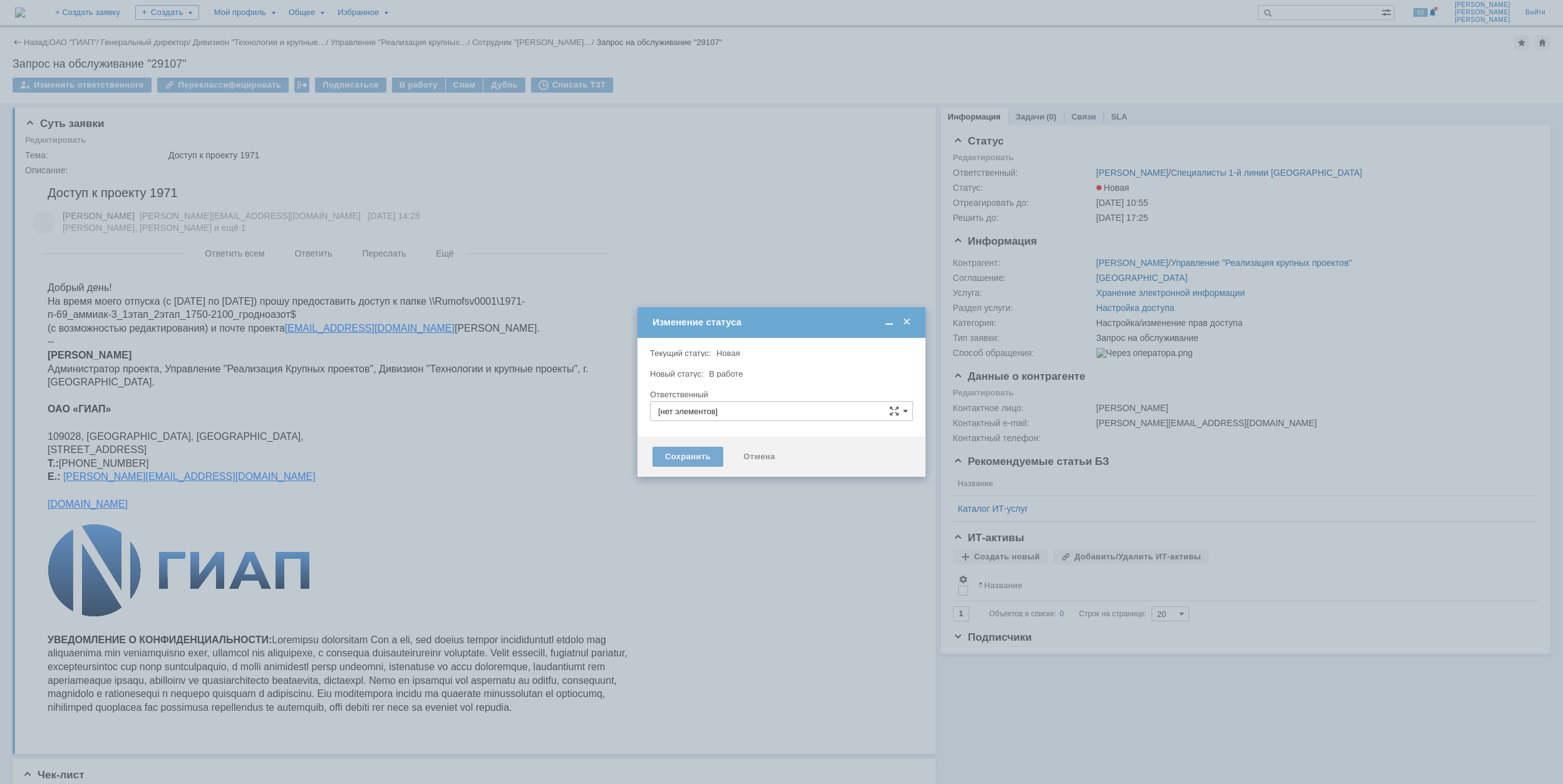
type input "[PERSON_NAME]"
type input "Настройка/изменение прав доступа"
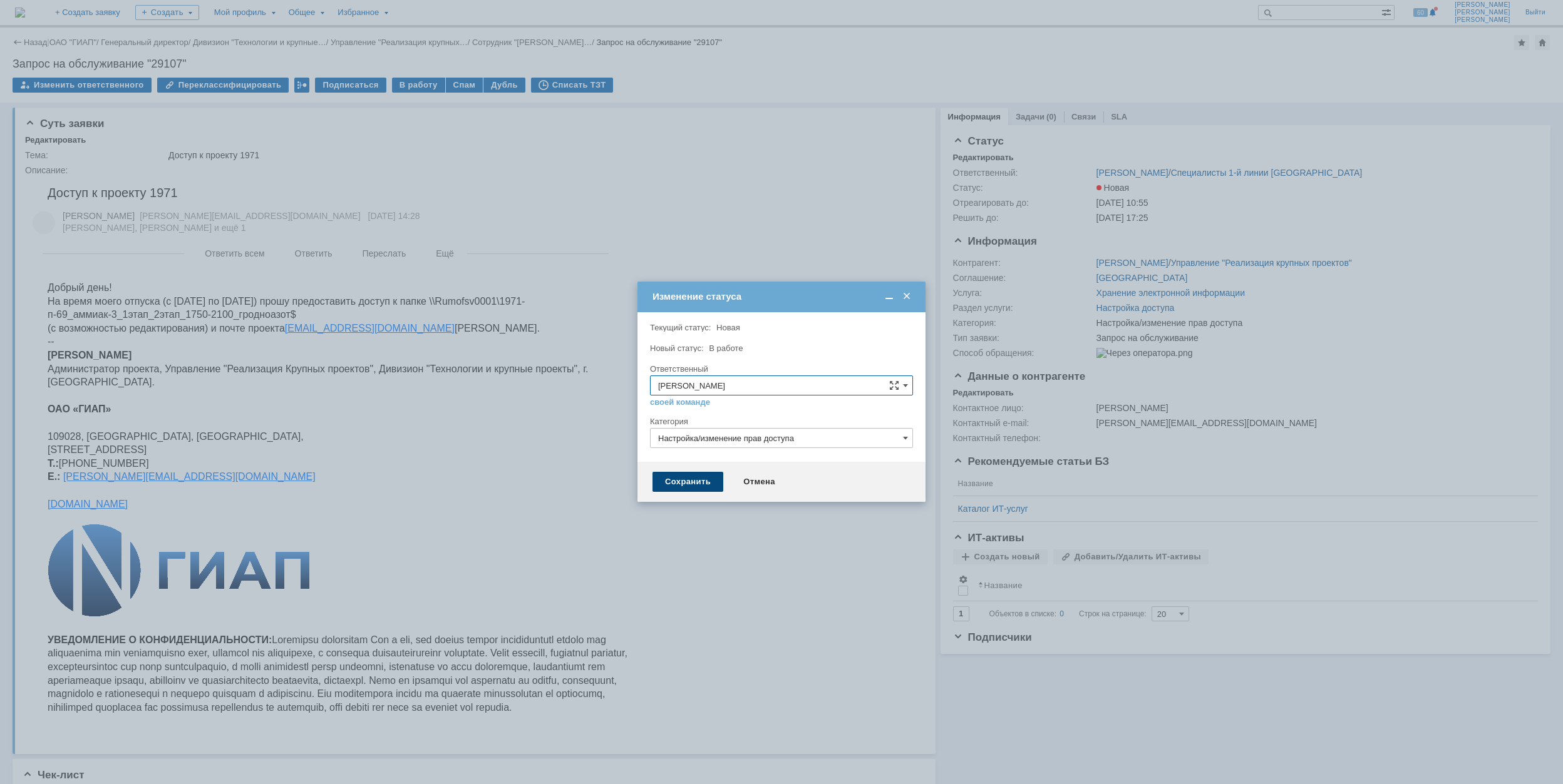
click at [714, 490] on div "Сохранить" at bounding box center [687, 482] width 71 height 20
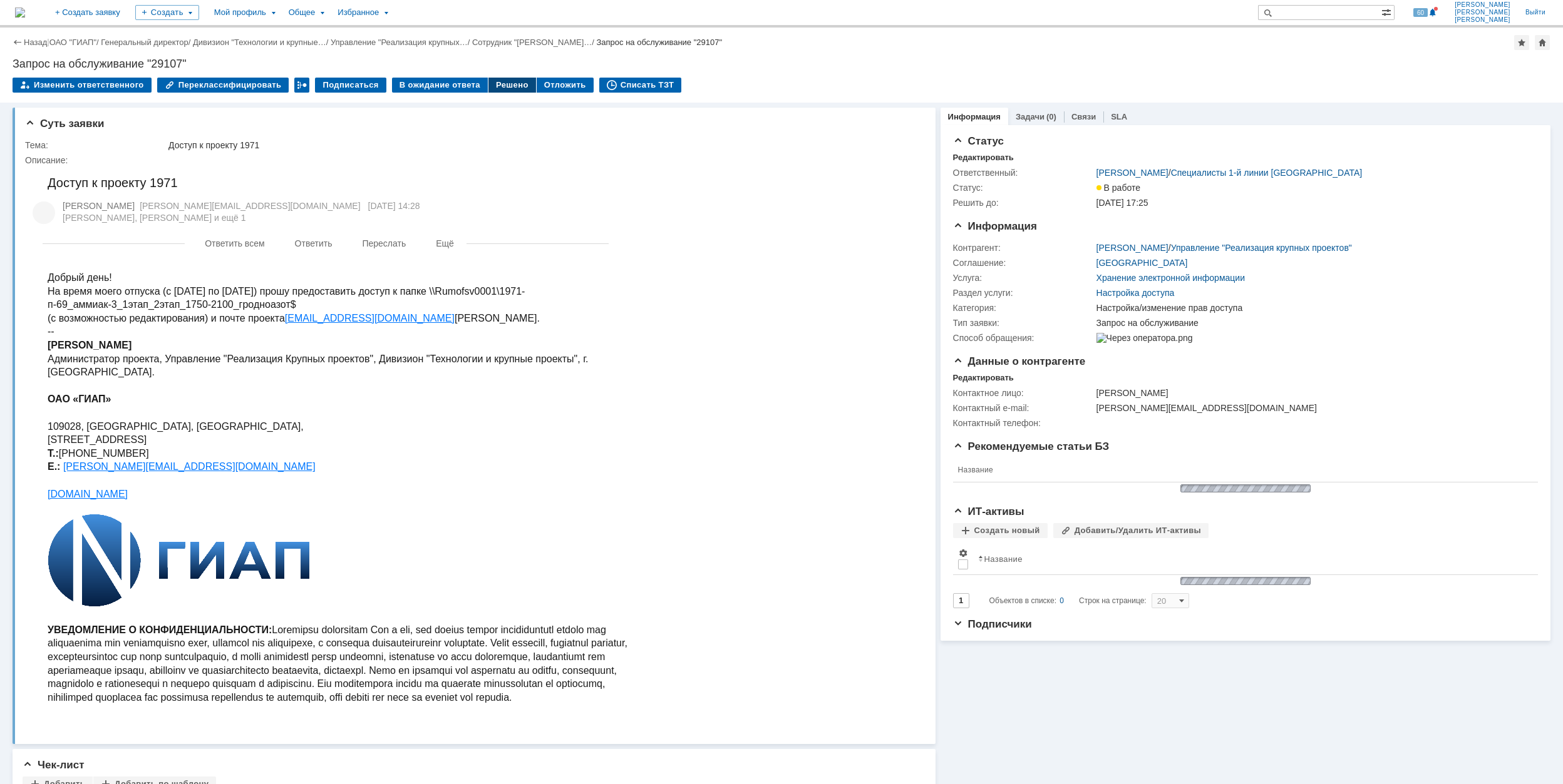
click at [492, 89] on div "Решено" at bounding box center [513, 85] width 48 height 15
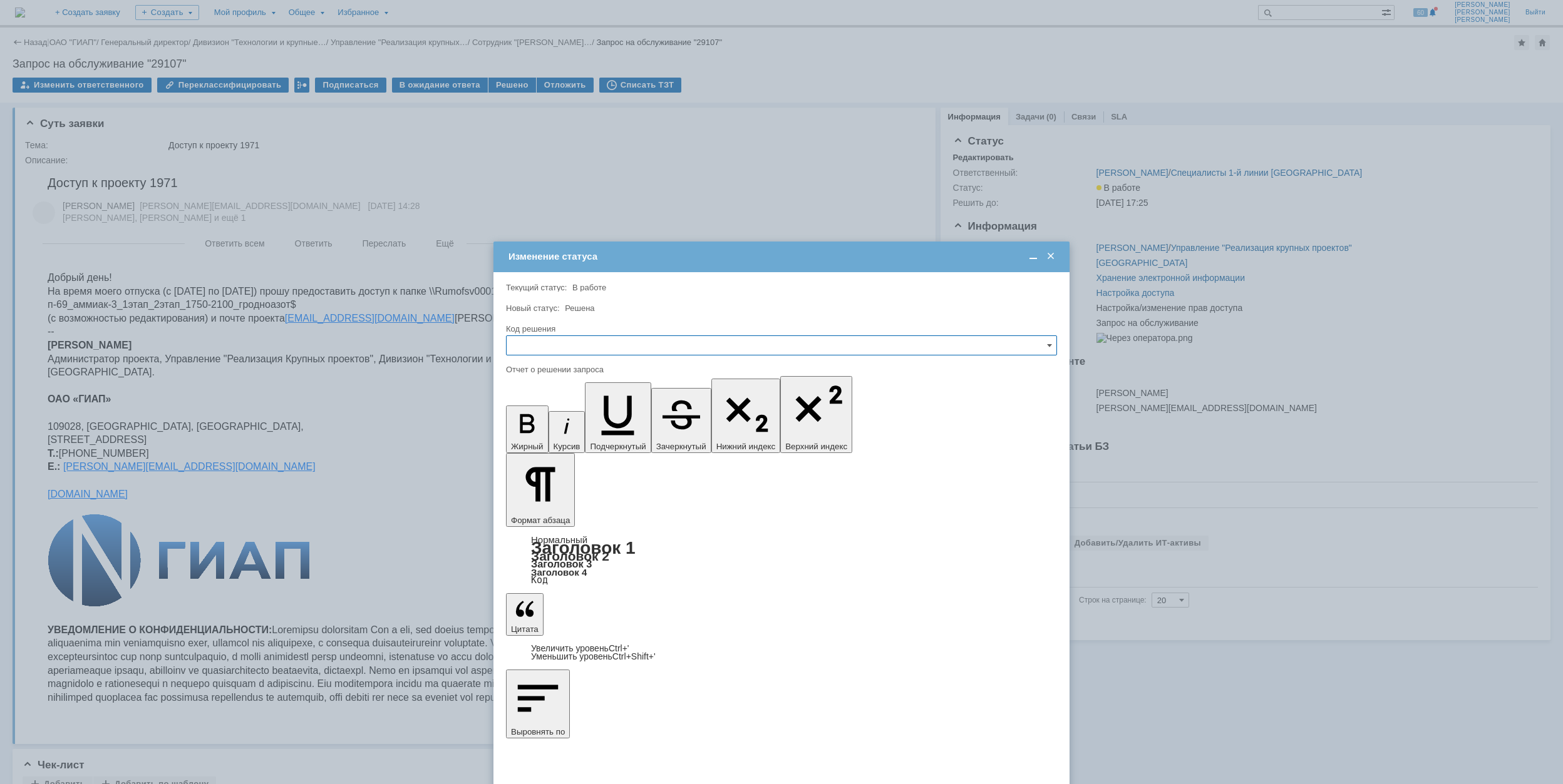
click at [608, 345] on input "text" at bounding box center [782, 345] width 552 height 20
click at [534, 429] on span "Решено" at bounding box center [781, 431] width 535 height 10
type input "Решено"
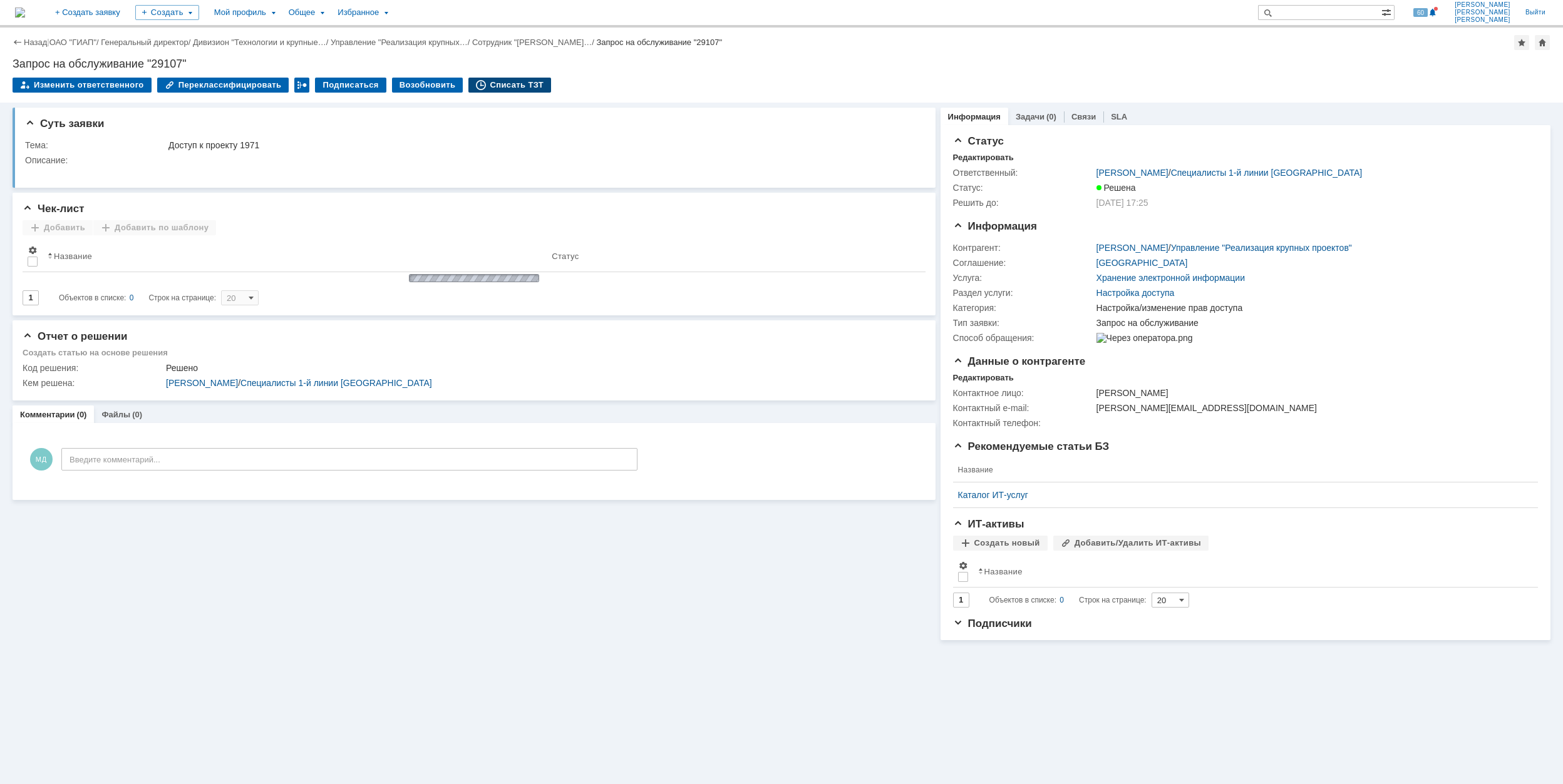
click at [481, 87] on div "Списать ТЗТ" at bounding box center [510, 85] width 83 height 15
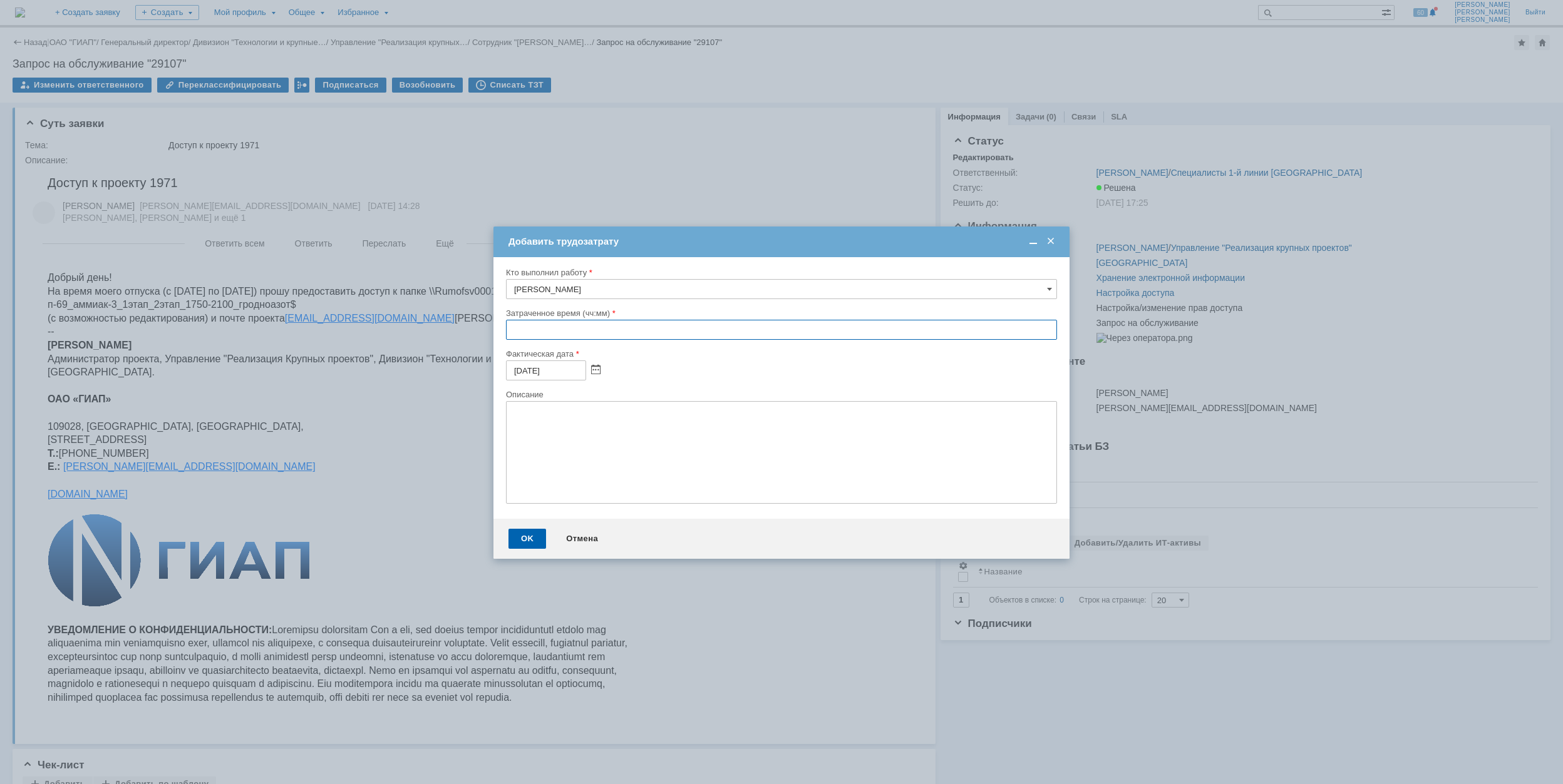
click at [513, 331] on input "text" at bounding box center [782, 329] width 552 height 20
type input "00:30"
click at [538, 538] on div "OK" at bounding box center [528, 539] width 38 height 20
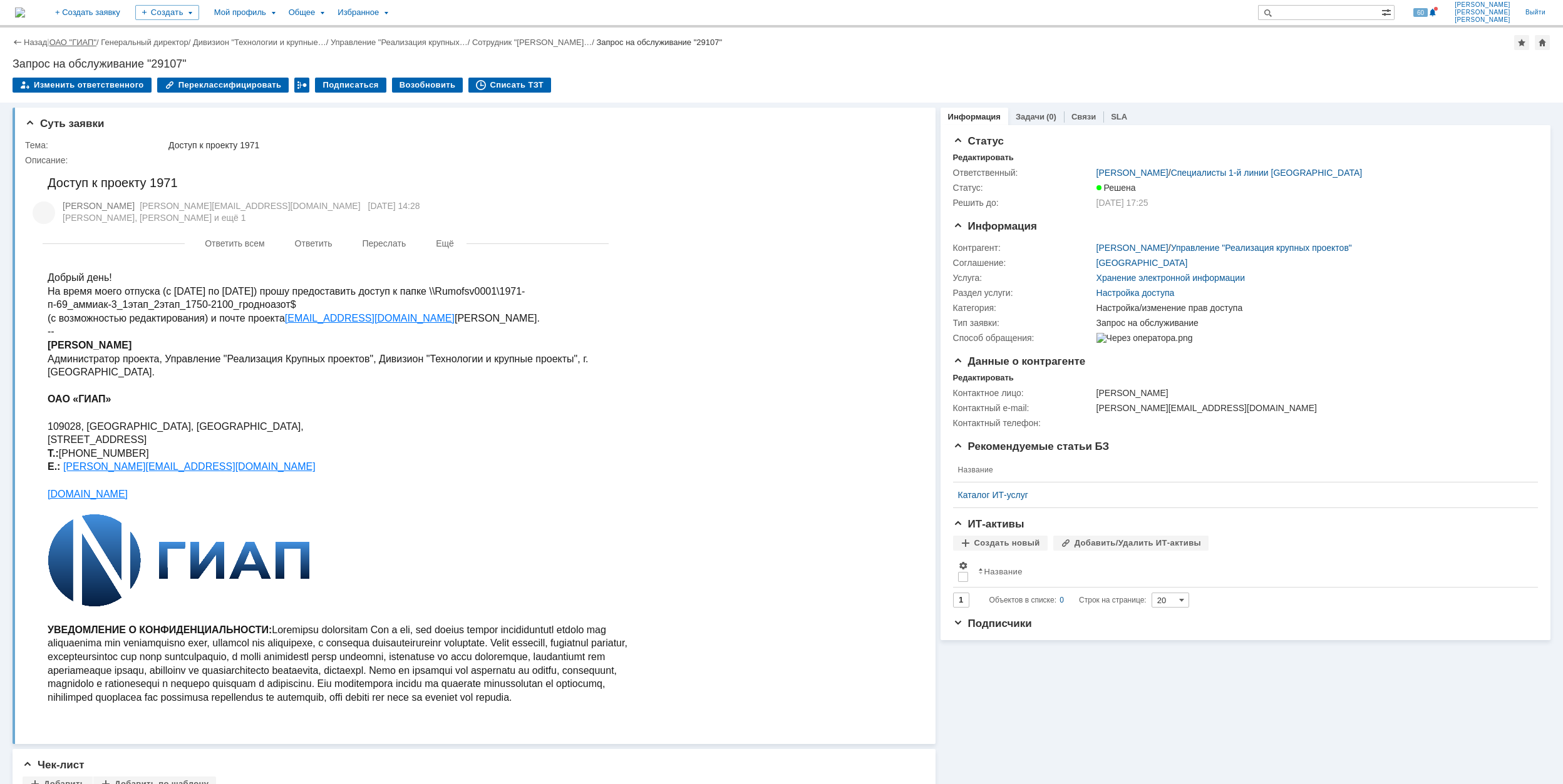
click at [78, 43] on link "ОАО "ГИАП"" at bounding box center [73, 42] width 47 height 9
